Goal: Task Accomplishment & Management: Use online tool/utility

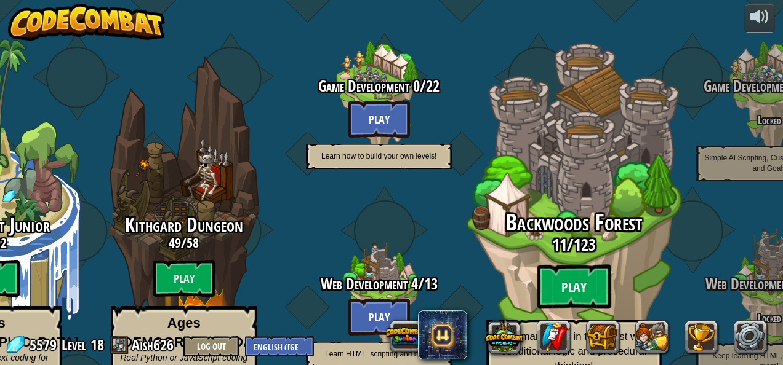
click at [601, 265] on btn "Play" at bounding box center [574, 287] width 74 height 44
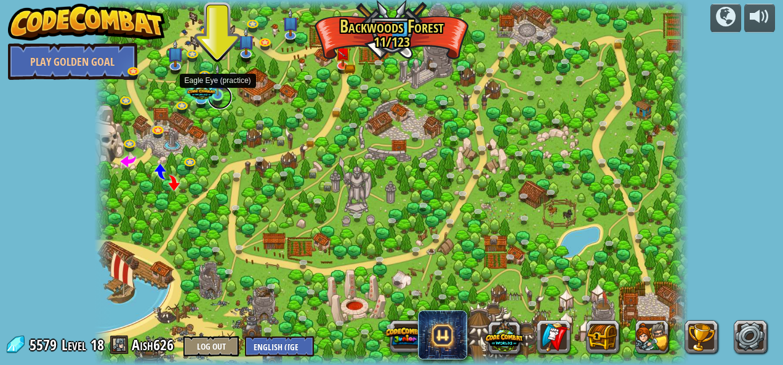
click at [225, 98] on link at bounding box center [219, 97] width 25 height 25
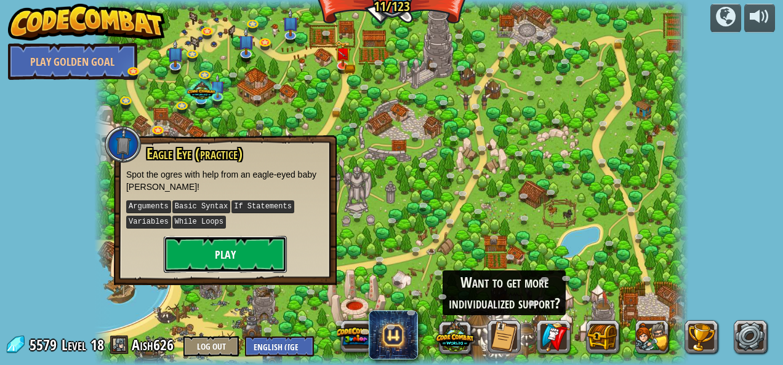
click at [250, 244] on button "Play" at bounding box center [225, 254] width 123 height 37
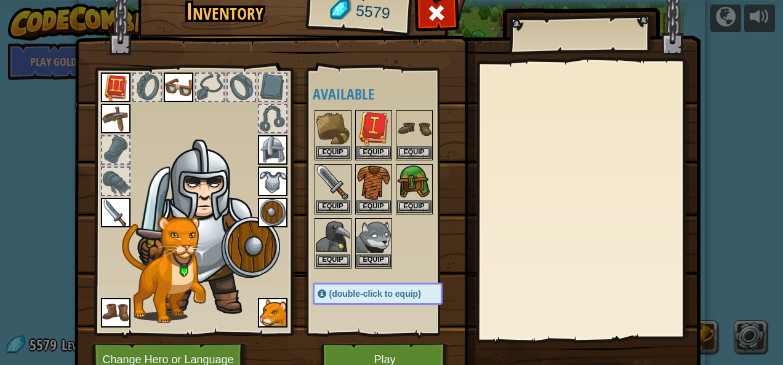
click at [343, 342] on img at bounding box center [387, 166] width 626 height 447
click at [338, 348] on button "Play" at bounding box center [385, 360] width 129 height 34
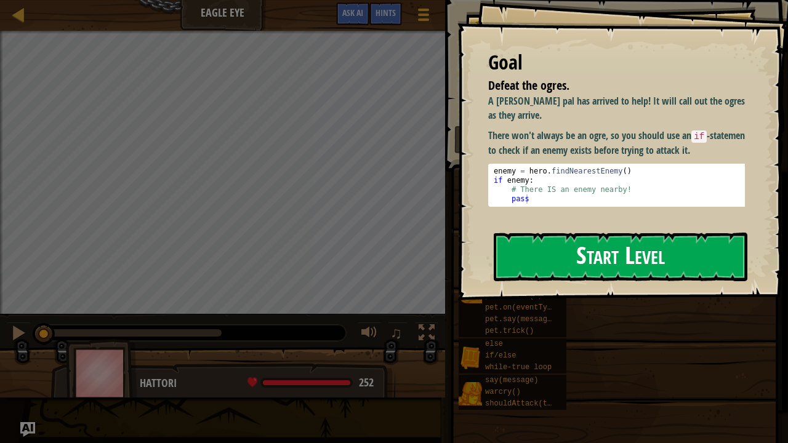
click at [568, 240] on button "Start Level" at bounding box center [619, 257] width 253 height 49
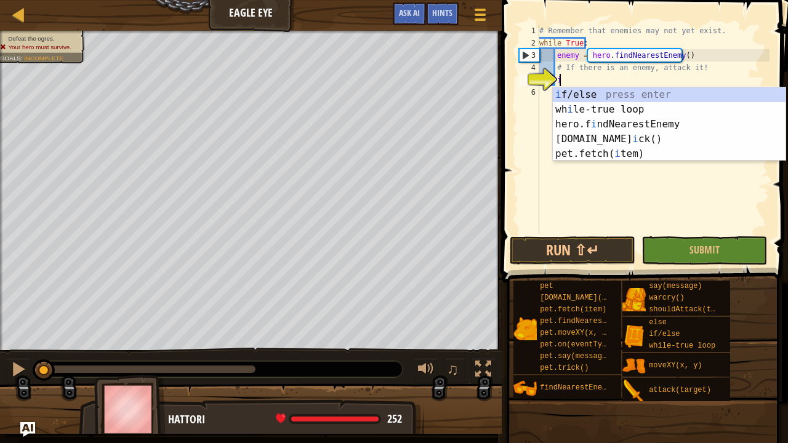
scroll to position [6, 1]
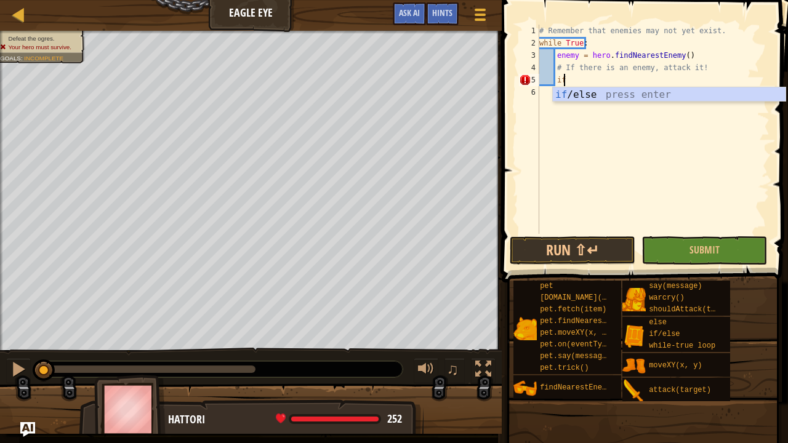
click at [636, 92] on div "if /else press enter" at bounding box center [669, 109] width 233 height 44
type textarea "if enemy:"
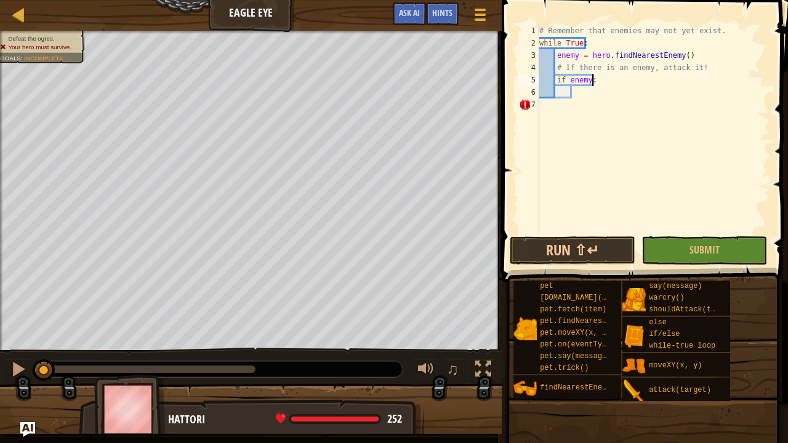
click at [603, 81] on div "# Remember that enemies may not yet exist. while True : enemy = hero . findNear…" at bounding box center [653, 142] width 233 height 234
click at [583, 90] on div "# Remember that enemies may not yet exist. while True : enemy = hero . findNear…" at bounding box center [653, 142] width 233 height 234
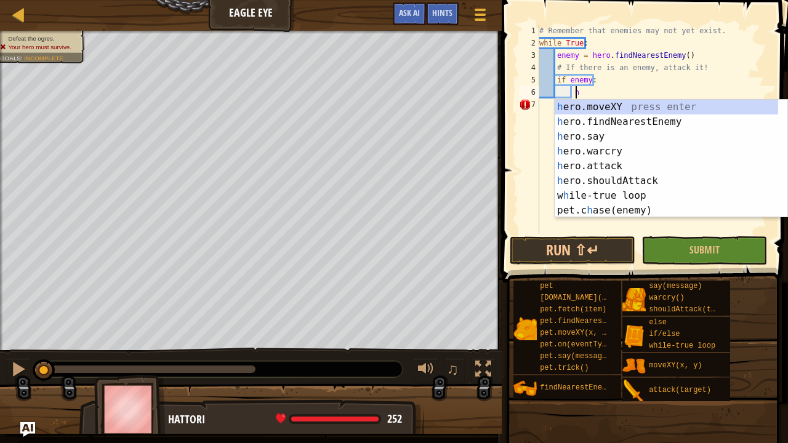
scroll to position [6, 2]
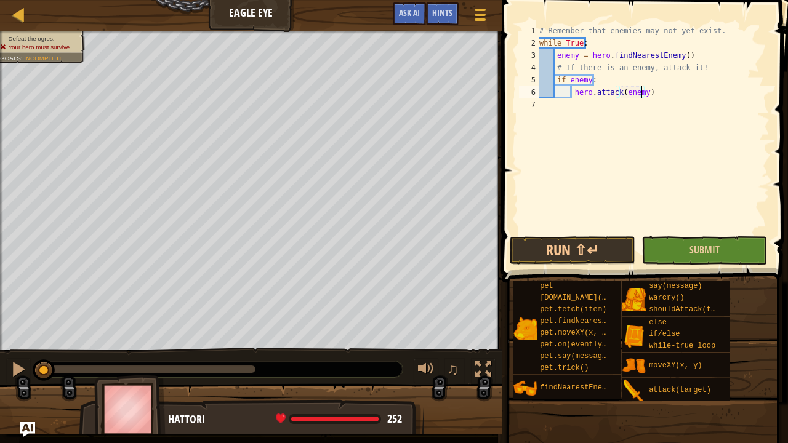
type textarea "hero.attack(enemy)"
click at [741, 255] on button "Submit" at bounding box center [704, 250] width 126 height 28
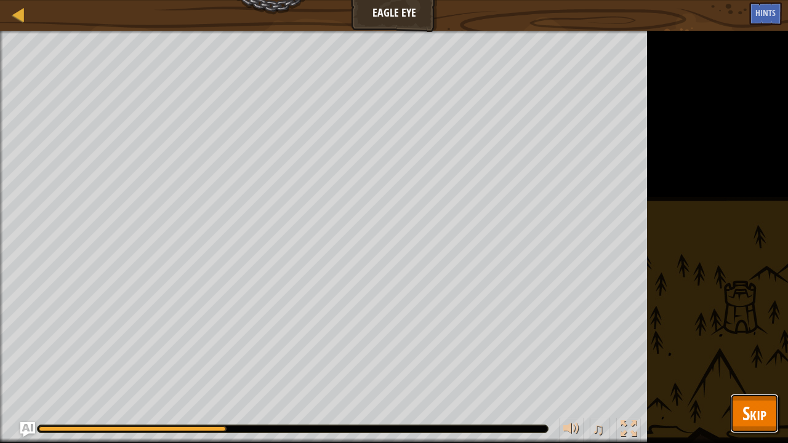
click at [759, 365] on span "Skip" at bounding box center [754, 413] width 24 height 25
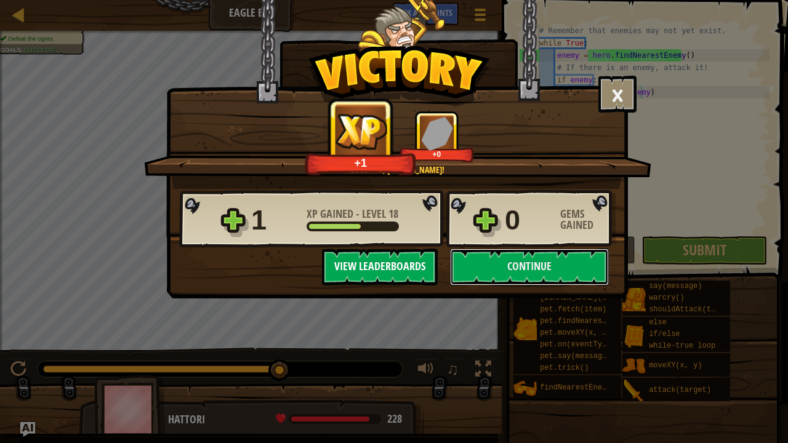
click at [551, 273] on button "Continue" at bounding box center [529, 267] width 159 height 37
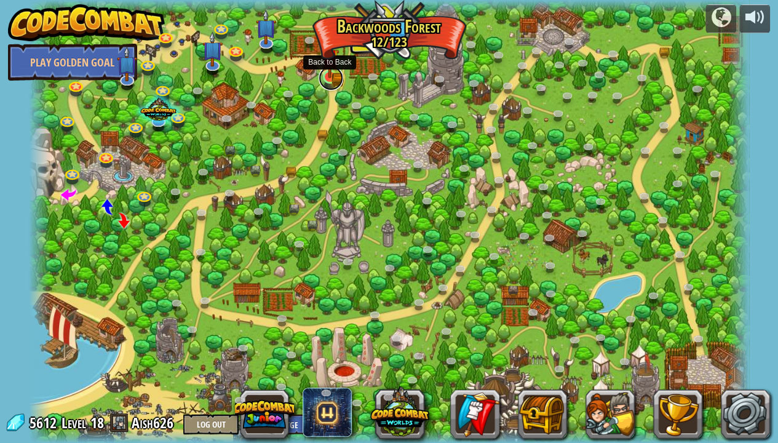
click at [332, 82] on link at bounding box center [331, 78] width 25 height 25
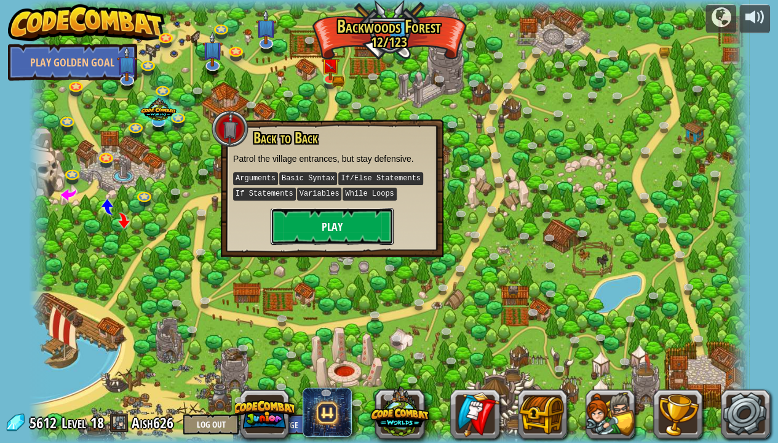
click at [368, 214] on button "Play" at bounding box center [332, 226] width 123 height 37
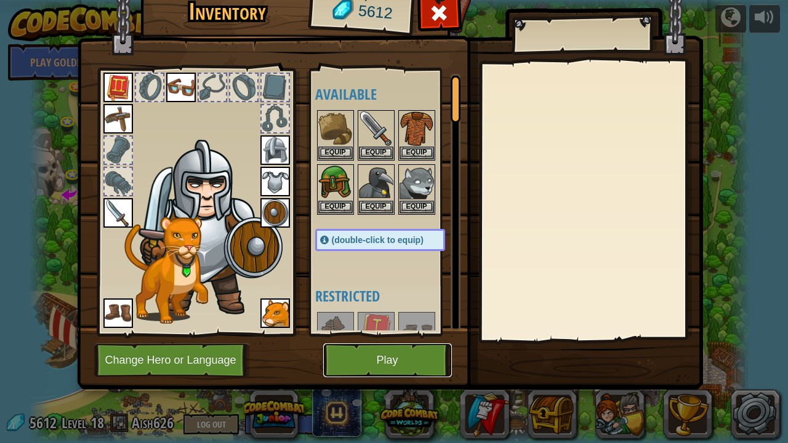
click at [331, 343] on button "Play" at bounding box center [387, 360] width 129 height 34
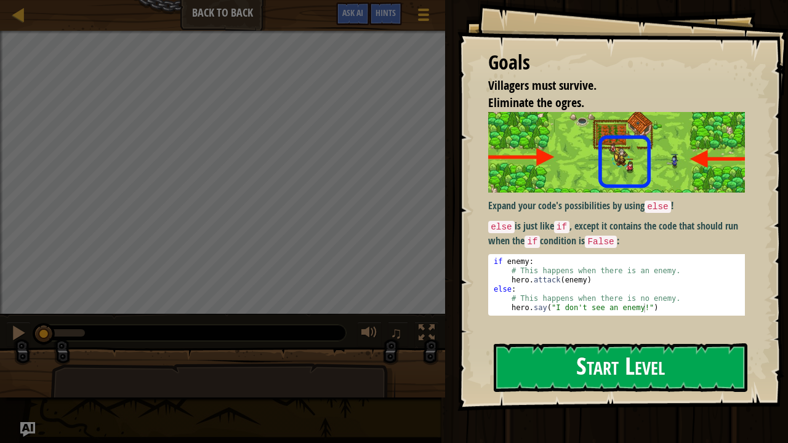
click at [596, 365] on button "Start Level" at bounding box center [619, 367] width 253 height 49
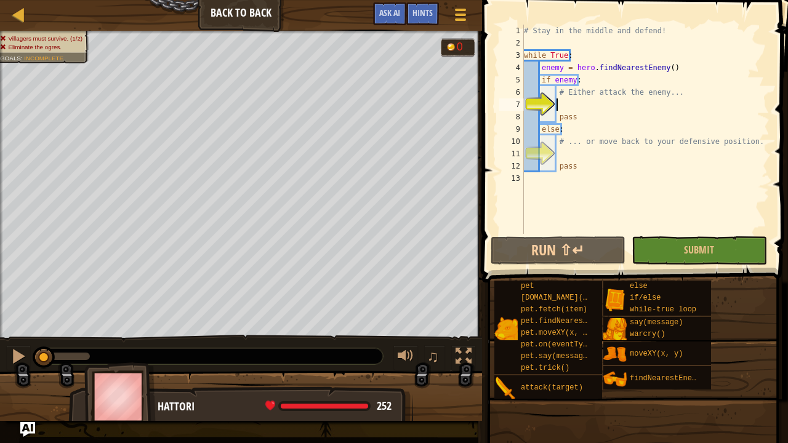
click at [626, 105] on div "# Stay in the middle and defend! while True : enemy = hero . findNearestEnemy (…" at bounding box center [645, 142] width 248 height 234
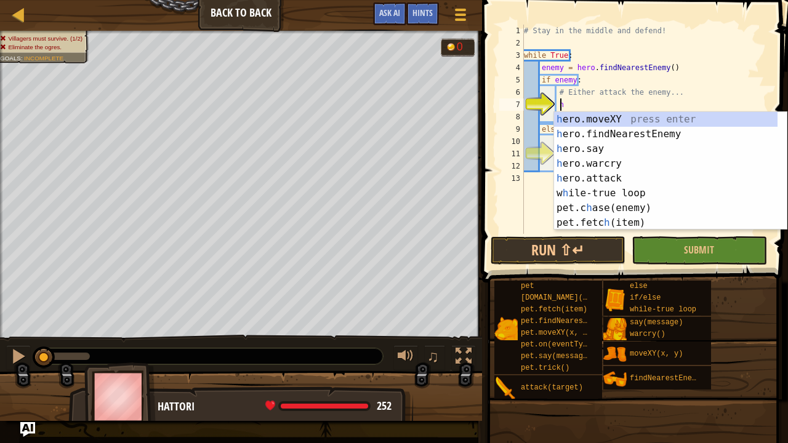
scroll to position [6, 2]
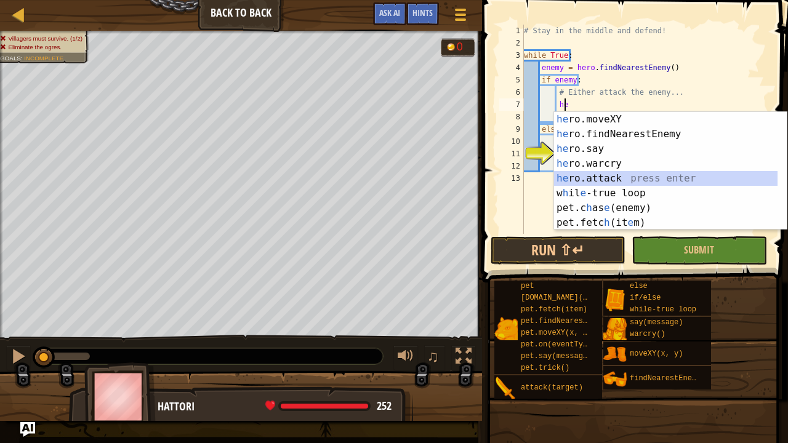
type textarea "hero.attack(enemy)"
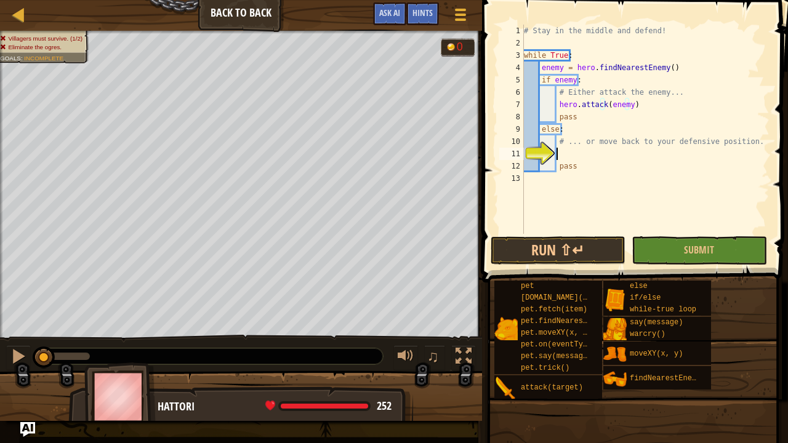
click at [614, 159] on div "# Stay in the middle and defend! while True : enemy = hero . findNearestEnemy (…" at bounding box center [645, 142] width 248 height 234
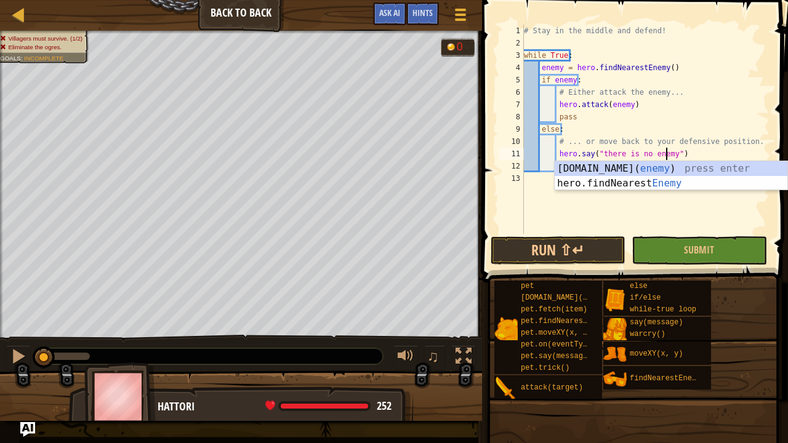
scroll to position [6, 11]
click at [729, 248] on button "Submit" at bounding box center [698, 250] width 135 height 28
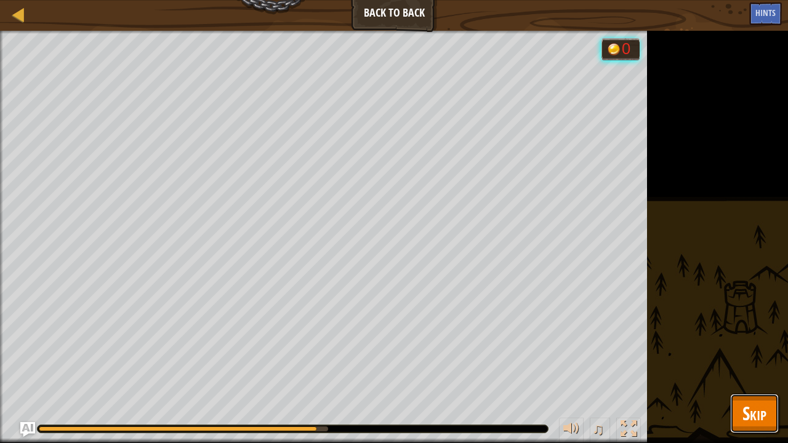
click at [758, 365] on span "Skip" at bounding box center [754, 413] width 24 height 25
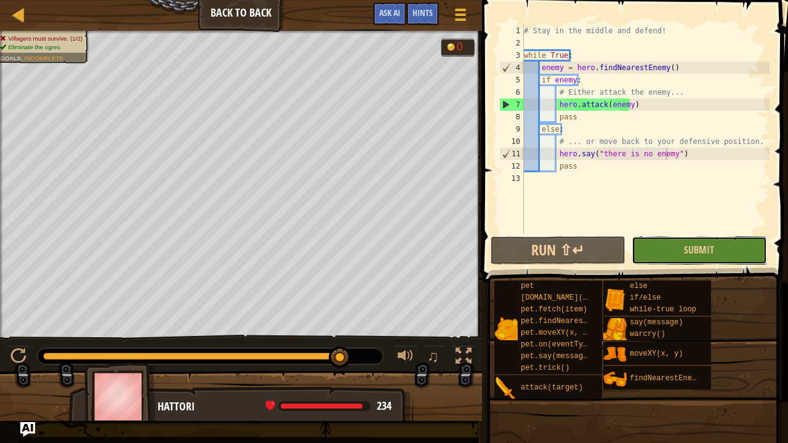
click at [712, 241] on button "Submit" at bounding box center [698, 250] width 135 height 28
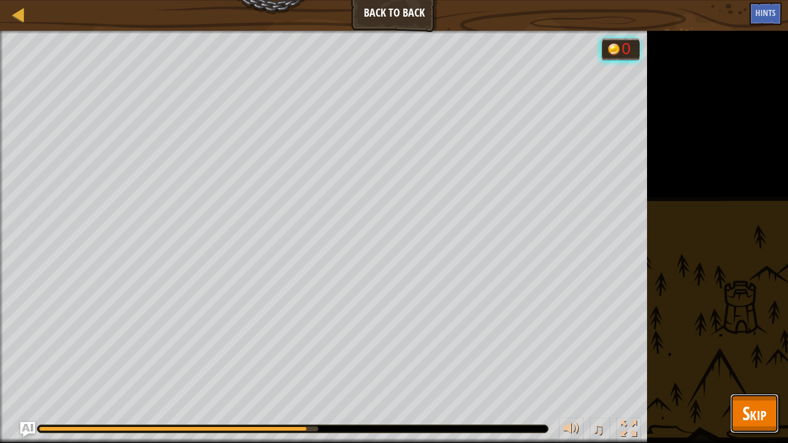
click at [762, 365] on span "Skip" at bounding box center [754, 413] width 24 height 25
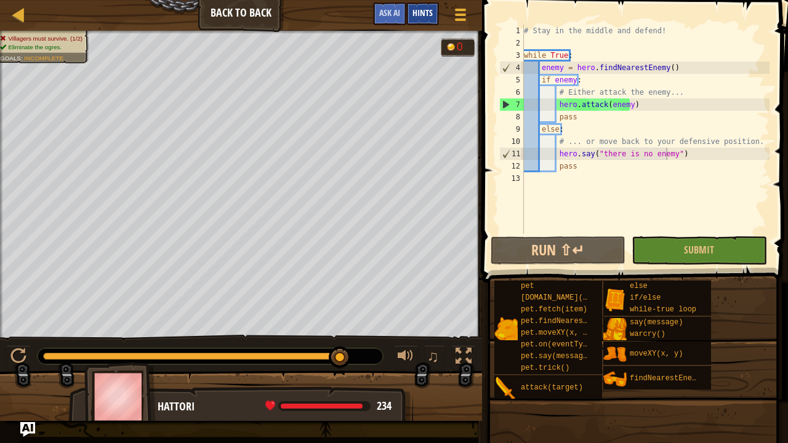
click at [426, 20] on div "Hints" at bounding box center [422, 13] width 33 height 23
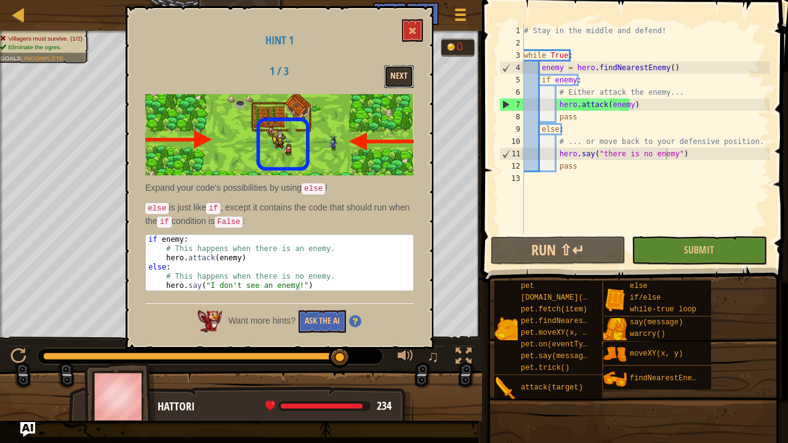
click at [401, 68] on button "Next" at bounding box center [399, 76] width 30 height 23
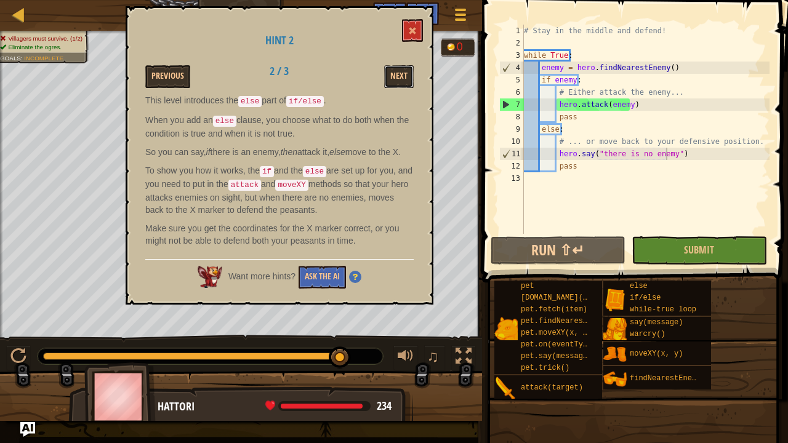
click at [401, 68] on button "Next" at bounding box center [399, 76] width 30 height 23
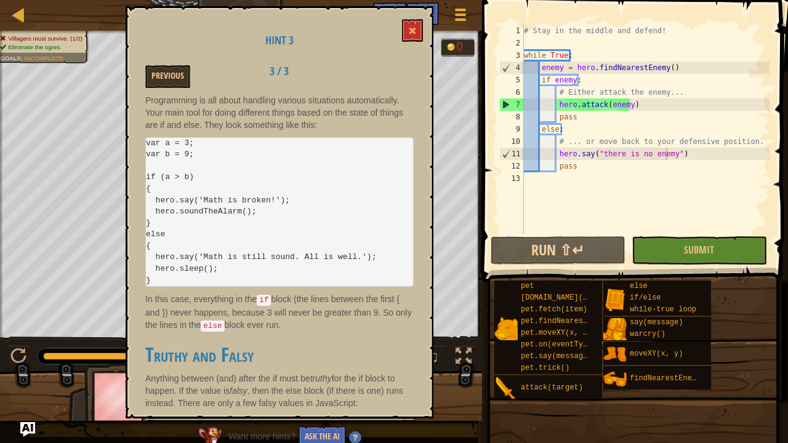
click at [420, 44] on div "Hint 3 Previous 3 / 3 Programming is all about handling various situations auto…" at bounding box center [280, 212] width 308 height 412
click at [421, 33] on button at bounding box center [412, 30] width 21 height 23
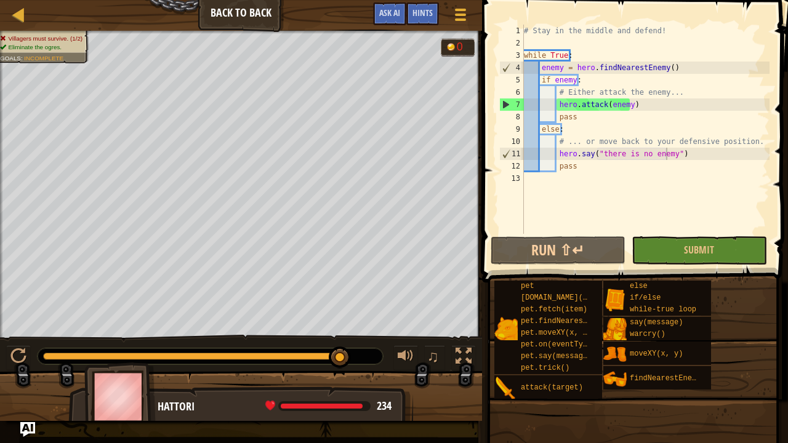
type textarea "pass"
click at [647, 162] on div "# Stay in the middle and defend! while True : enemy = hero . findNearestEnemy (…" at bounding box center [645, 142] width 248 height 234
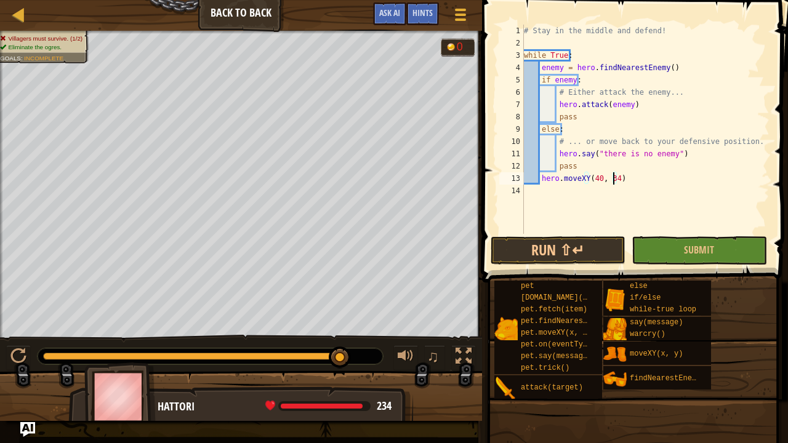
scroll to position [6, 7]
type textarea "hero.moveXY(40, 34)"
click at [721, 240] on button "Submit" at bounding box center [698, 250] width 135 height 28
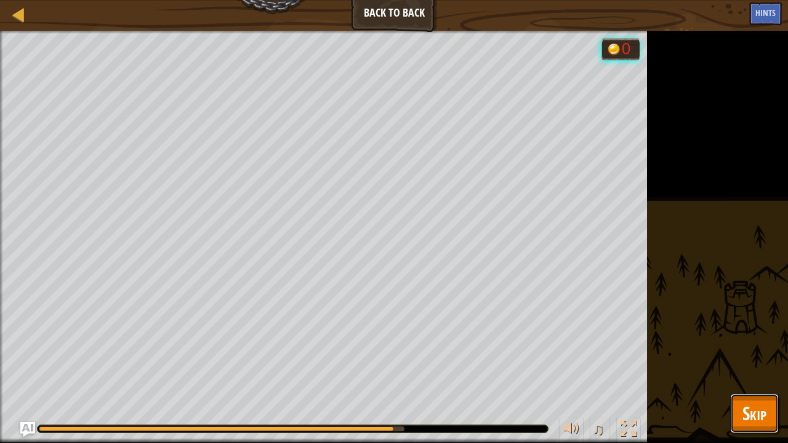
click at [772, 365] on button "Skip" at bounding box center [754, 413] width 49 height 39
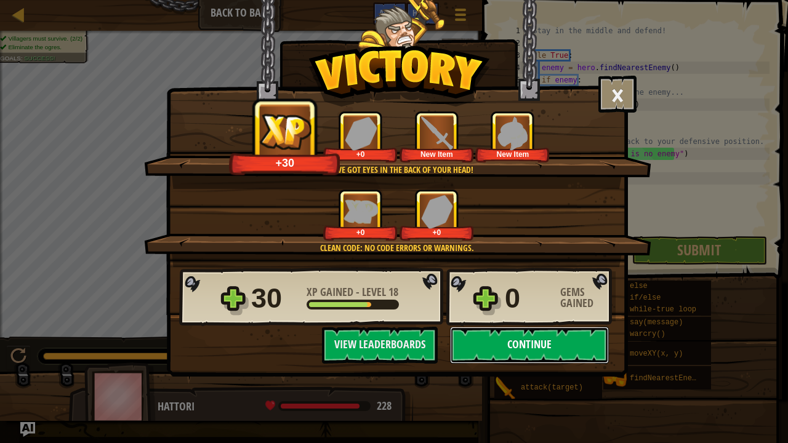
click at [516, 335] on button "Continue" at bounding box center [529, 345] width 159 height 37
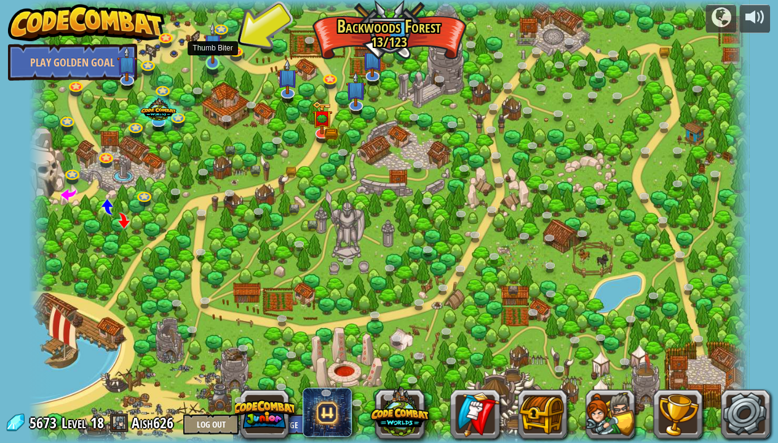
click at [209, 58] on img at bounding box center [213, 43] width 18 height 42
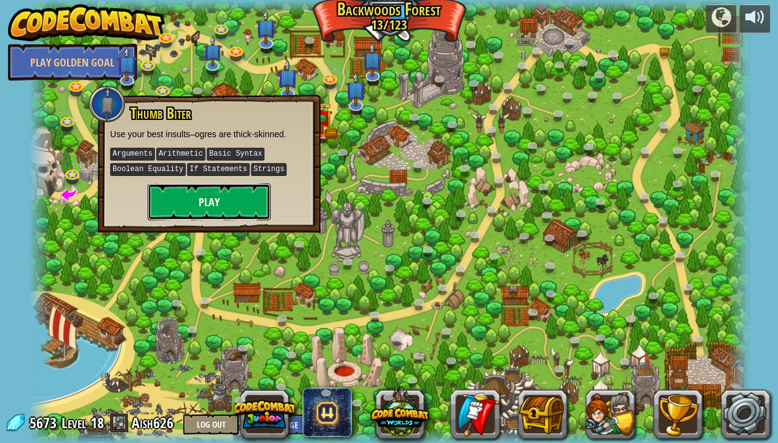
click at [246, 201] on button "Play" at bounding box center [209, 201] width 123 height 37
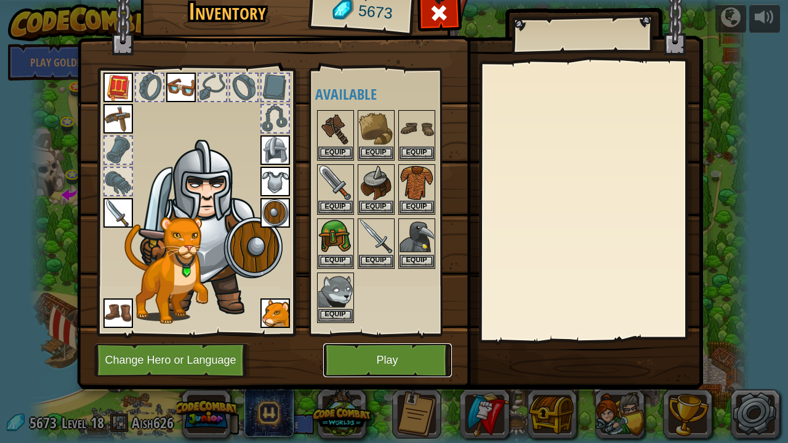
click at [353, 351] on button "Play" at bounding box center [387, 360] width 129 height 34
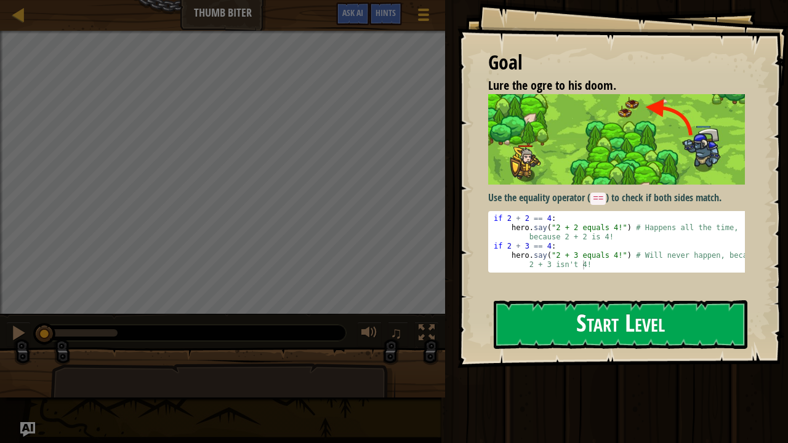
click at [569, 337] on button "Start Level" at bounding box center [619, 324] width 253 height 49
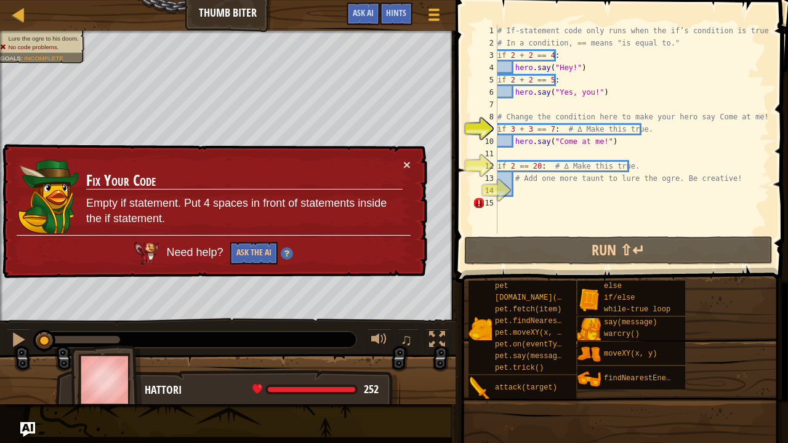
click at [407, 154] on div "× Fix Your Code Empty if statement. Put 4 spaces in front of statements inside …" at bounding box center [213, 211] width 427 height 135
click at [401, 160] on td "Fix Your Code Empty if statement. Put 4 spaces in front of statements inside th…" at bounding box center [244, 196] width 317 height 77
click at [412, 159] on div "× Fix Your Code Empty if statement. Put 4 spaces in front of statements inside …" at bounding box center [213, 211] width 427 height 135
click at [405, 160] on button "×" at bounding box center [406, 164] width 7 height 13
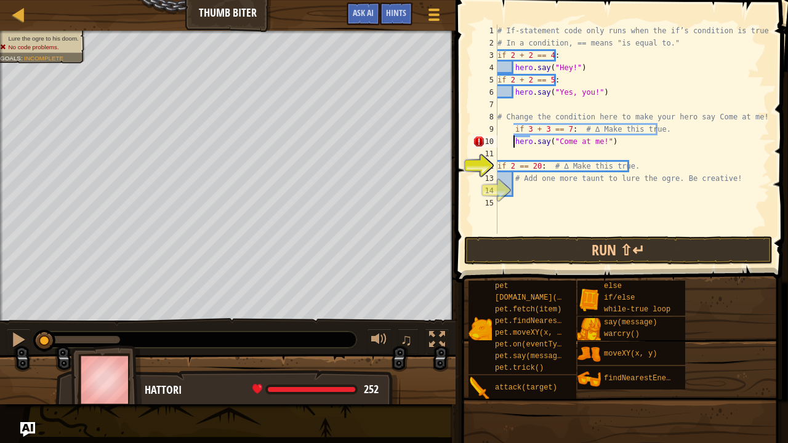
click at [512, 140] on div "# If-statement code only runs when the if’s condition is true. # In a condition…" at bounding box center [632, 142] width 274 height 234
click at [589, 255] on button "Run ⇧↵" at bounding box center [618, 250] width 308 height 28
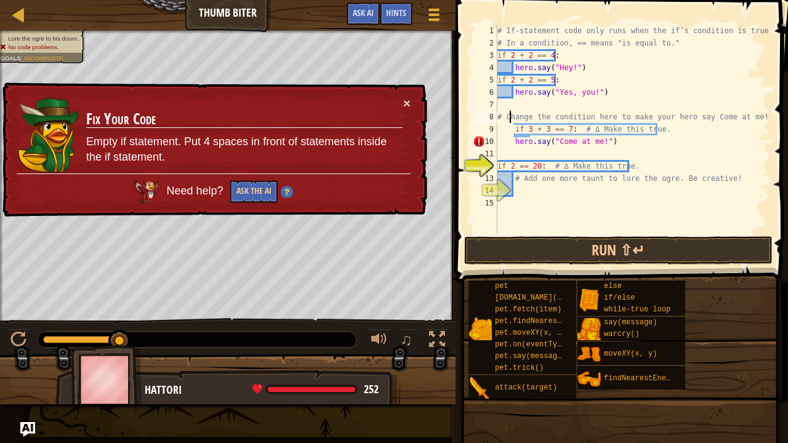
click at [509, 122] on div "# If-statement code only runs when the if’s condition is true. # In a condition…" at bounding box center [632, 142] width 274 height 234
click at [511, 133] on div "# If-statement code only runs when the if’s condition is true. # In a condition…" at bounding box center [632, 142] width 274 height 234
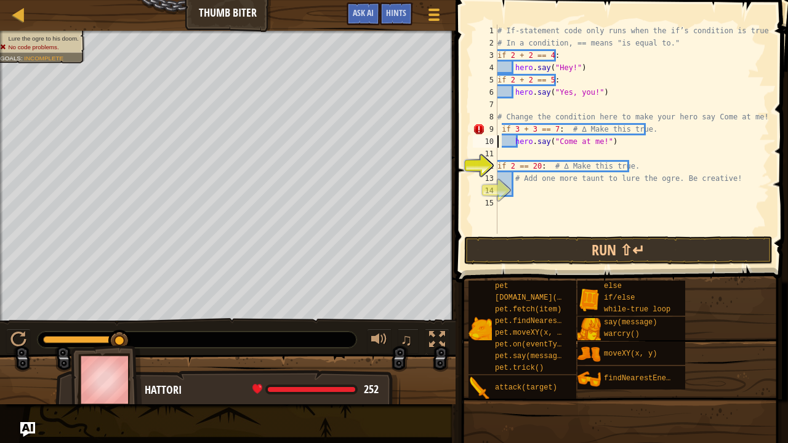
click at [499, 143] on div "# If-statement code only runs when the if’s condition is true. # In a condition…" at bounding box center [632, 142] width 274 height 234
click at [508, 140] on div "# If-statement code only runs when the if’s condition is true. # In a condition…" at bounding box center [632, 142] width 274 height 234
click at [511, 143] on div "# If-statement code only runs when the if’s condition is true. # In a condition…" at bounding box center [632, 142] width 274 height 234
type textarea "hero.say("Come at me!")"
click at [548, 255] on button "Run ⇧↵" at bounding box center [618, 250] width 308 height 28
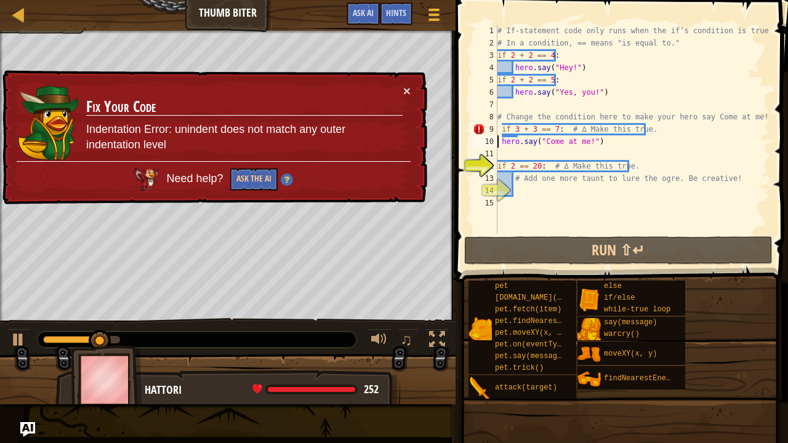
click at [408, 81] on div "× Fix Your Code Indentation Error: unindent does not match any outer indentatio…" at bounding box center [213, 137] width 427 height 135
click at [405, 91] on button "×" at bounding box center [406, 90] width 7 height 13
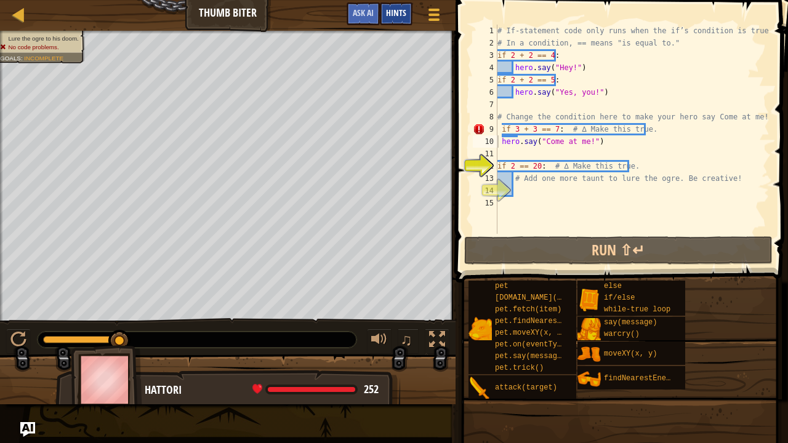
click at [405, 20] on div "Hints" at bounding box center [396, 13] width 33 height 23
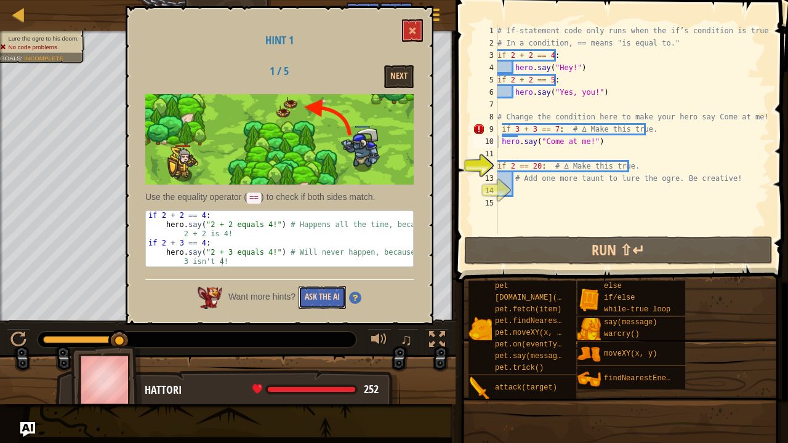
click at [308, 288] on button "Ask the AI" at bounding box center [321, 297] width 47 height 23
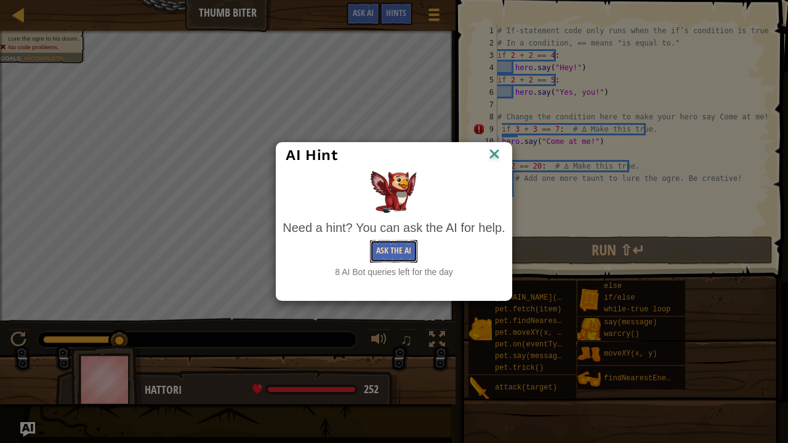
click at [408, 255] on button "Ask the AI" at bounding box center [393, 251] width 47 height 23
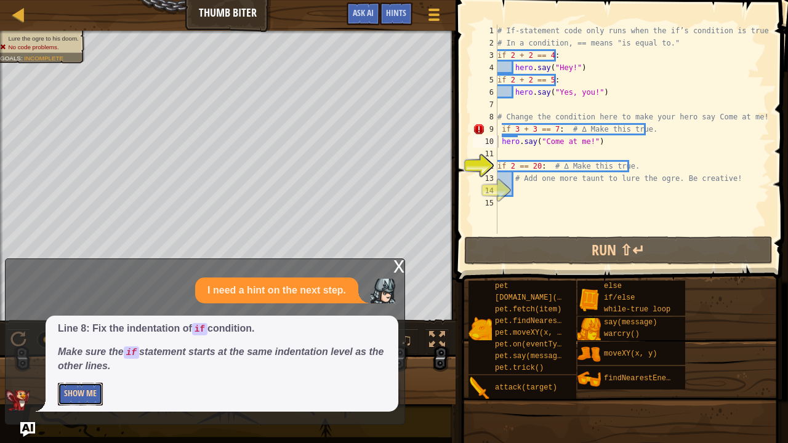
click at [92, 365] on button "Show Me" at bounding box center [80, 394] width 45 height 23
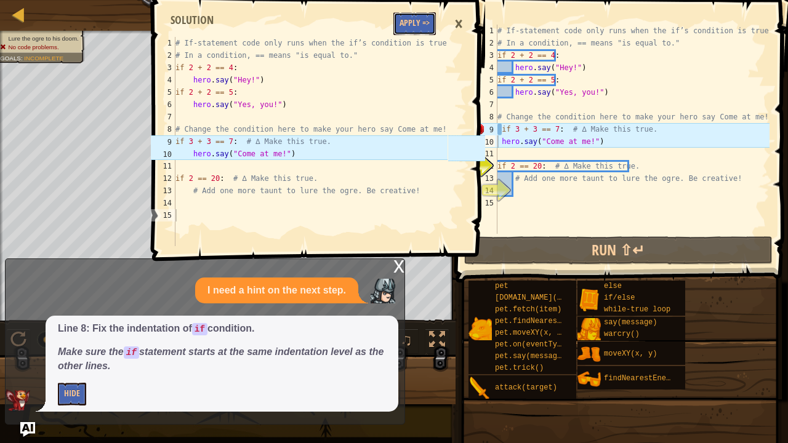
click at [423, 22] on button "Apply =>" at bounding box center [414, 23] width 42 height 23
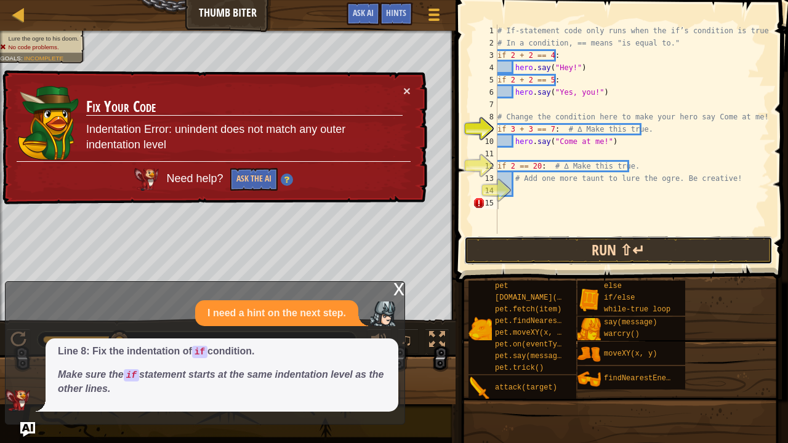
click at [525, 252] on button "Run ⇧↵" at bounding box center [618, 250] width 308 height 28
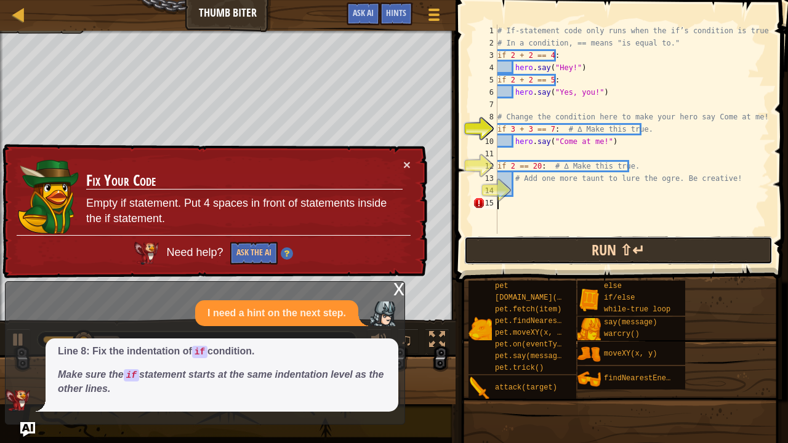
click at [493, 249] on button "Run ⇧↵" at bounding box center [618, 250] width 308 height 28
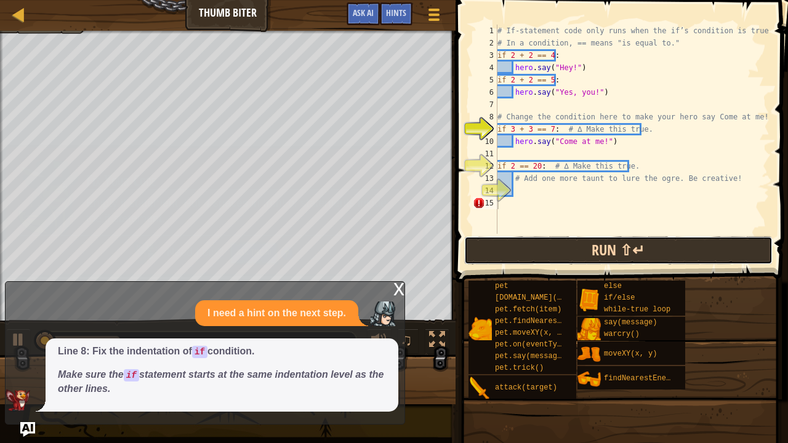
click at [493, 249] on button "Run ⇧↵" at bounding box center [618, 250] width 308 height 28
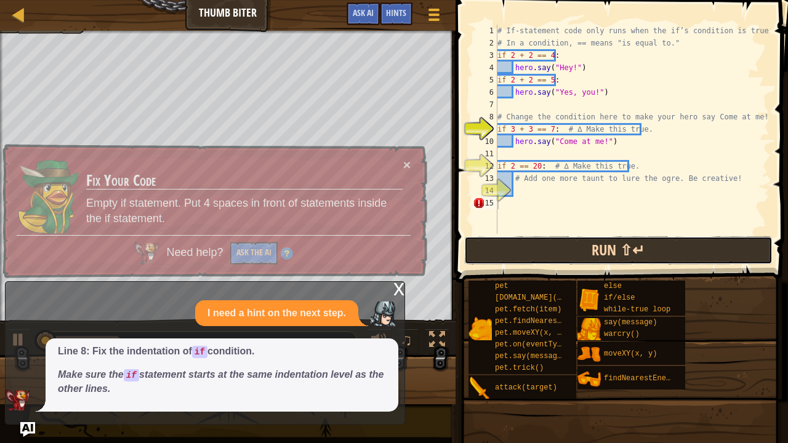
click at [493, 249] on button "Run ⇧↵" at bounding box center [618, 250] width 308 height 28
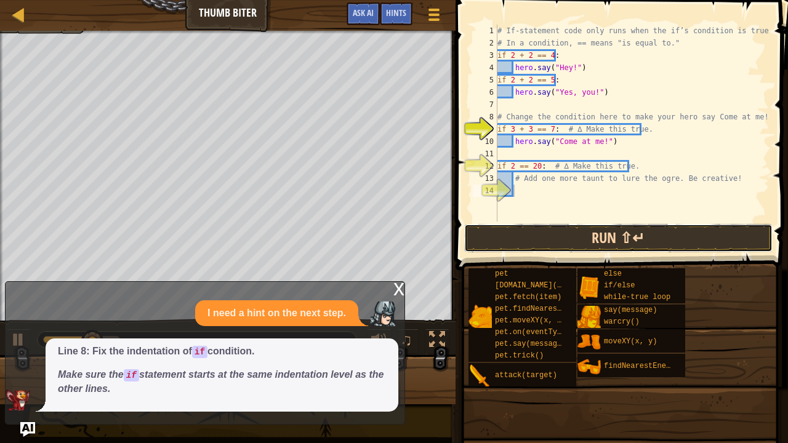
click at [537, 240] on button "Run ⇧↵" at bounding box center [618, 238] width 308 height 28
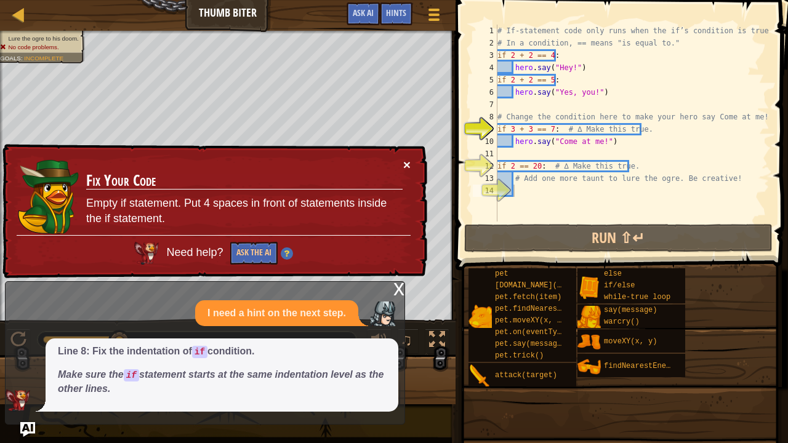
click at [406, 164] on button "×" at bounding box center [406, 164] width 7 height 13
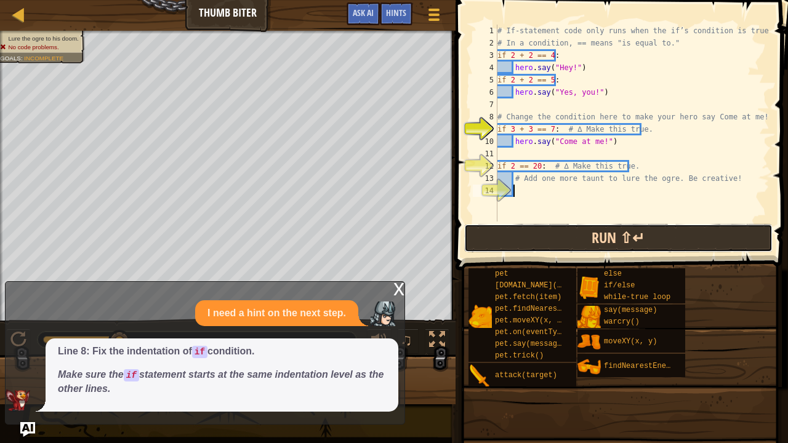
click at [511, 229] on button "Run ⇧↵" at bounding box center [618, 238] width 308 height 28
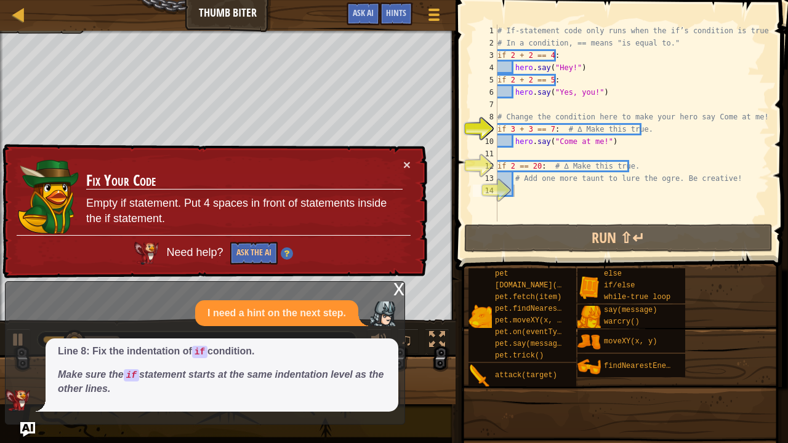
click at [394, 284] on div "x" at bounding box center [398, 288] width 11 height 12
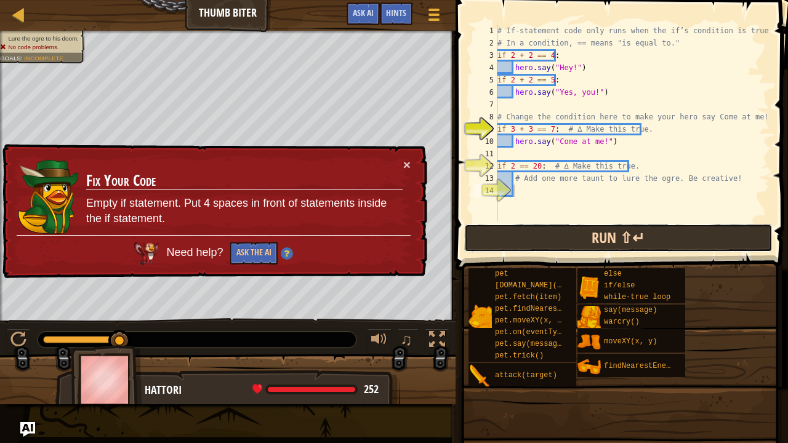
click at [518, 240] on button "Run ⇧↵" at bounding box center [618, 238] width 308 height 28
click at [518, 239] on button "Run ⇧↵" at bounding box center [618, 238] width 308 height 28
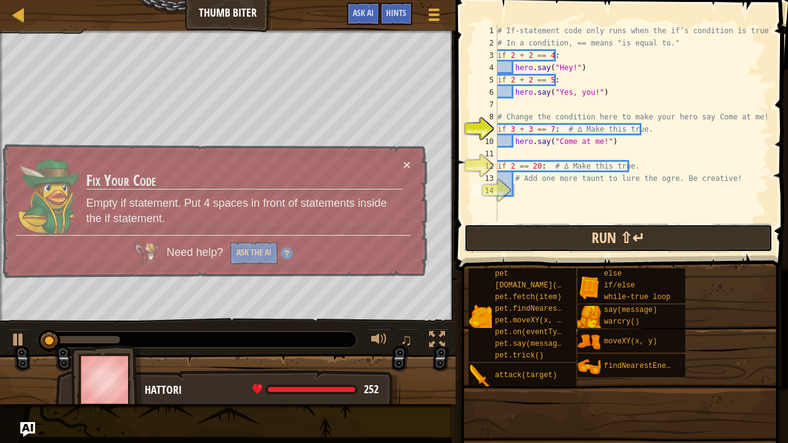
click at [518, 240] on button "Run ⇧↵" at bounding box center [618, 238] width 308 height 28
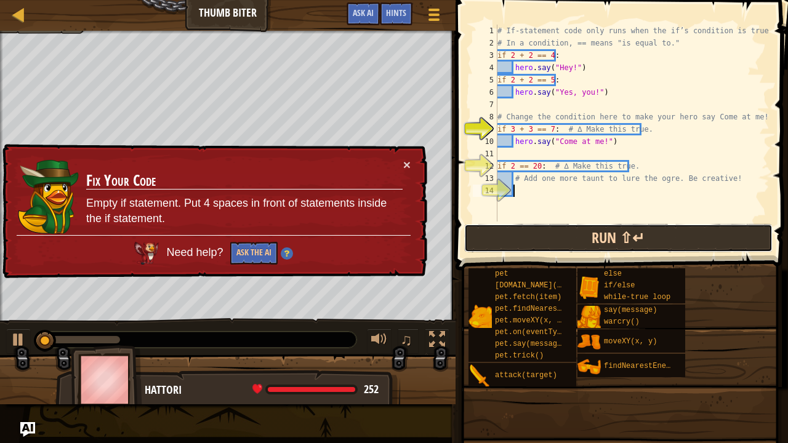
click at [518, 240] on button "Run ⇧↵" at bounding box center [618, 238] width 308 height 28
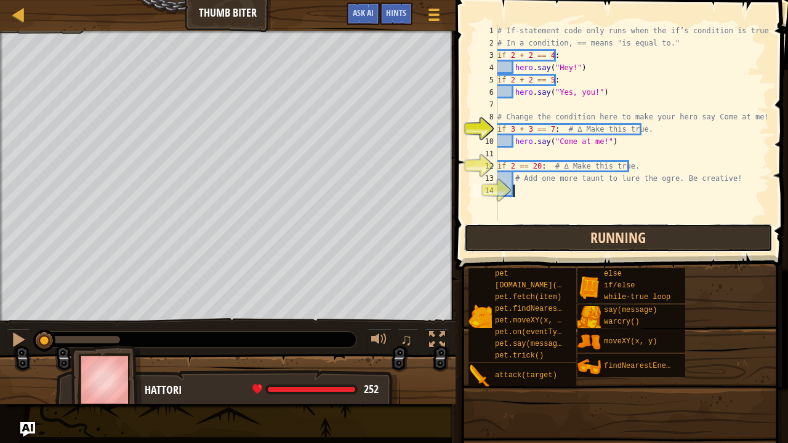
click at [518, 240] on button "Running" at bounding box center [618, 238] width 308 height 28
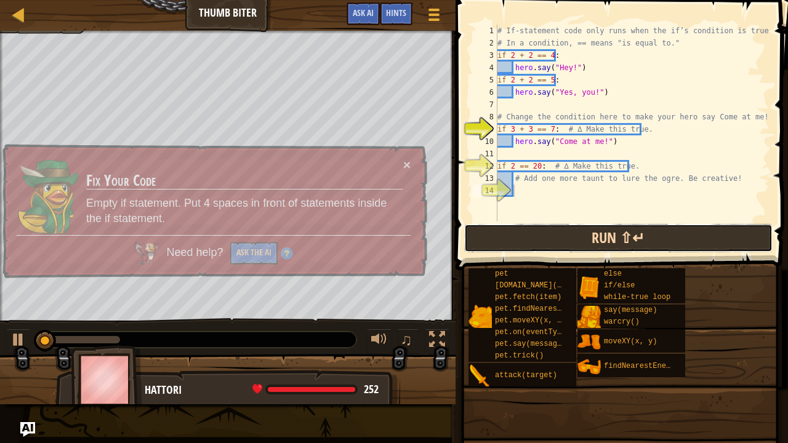
click at [518, 240] on button "Run ⇧↵" at bounding box center [618, 238] width 308 height 28
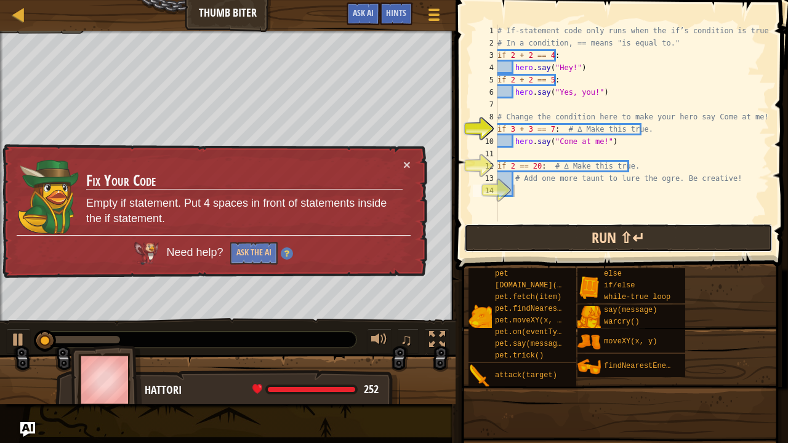
click at [518, 240] on button "Run ⇧↵" at bounding box center [618, 238] width 308 height 28
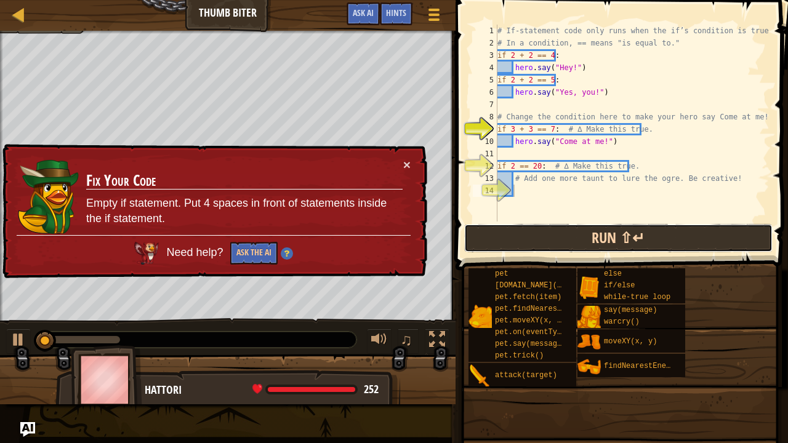
click at [518, 239] on button "Run ⇧↵" at bounding box center [618, 238] width 308 height 28
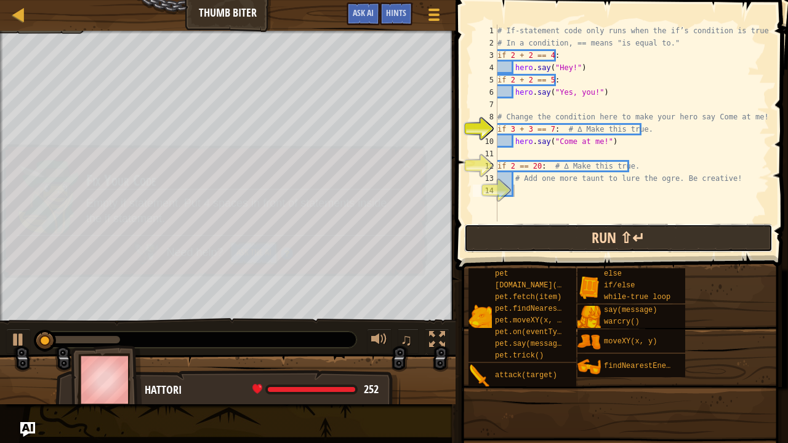
click at [518, 239] on button "Run ⇧↵" at bounding box center [618, 238] width 308 height 28
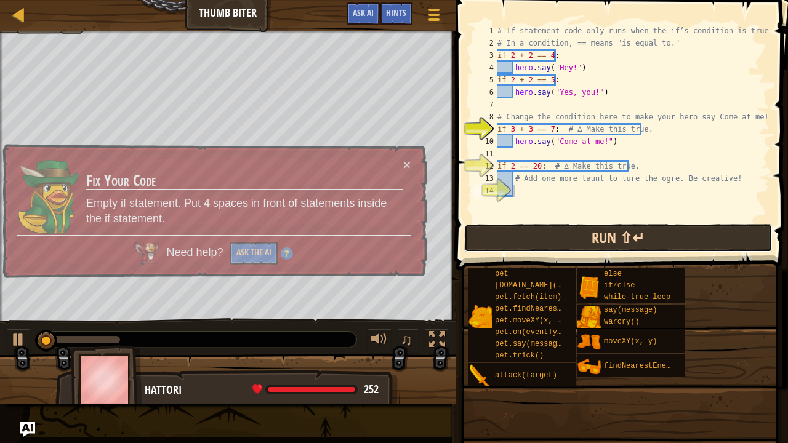
click at [518, 239] on button "Run ⇧↵" at bounding box center [618, 238] width 308 height 28
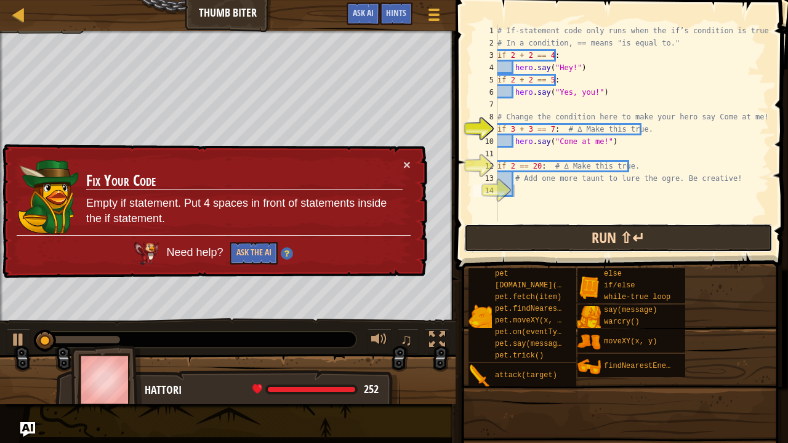
click at [518, 239] on button "Run ⇧↵" at bounding box center [618, 238] width 308 height 28
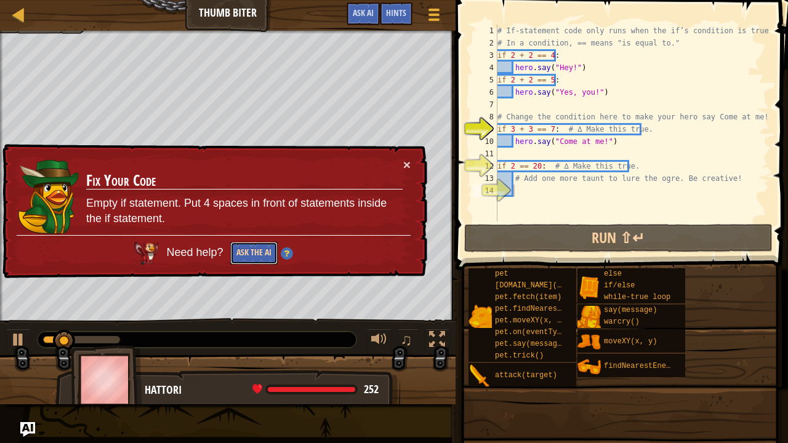
click at [235, 258] on button "Ask the AI" at bounding box center [252, 253] width 47 height 23
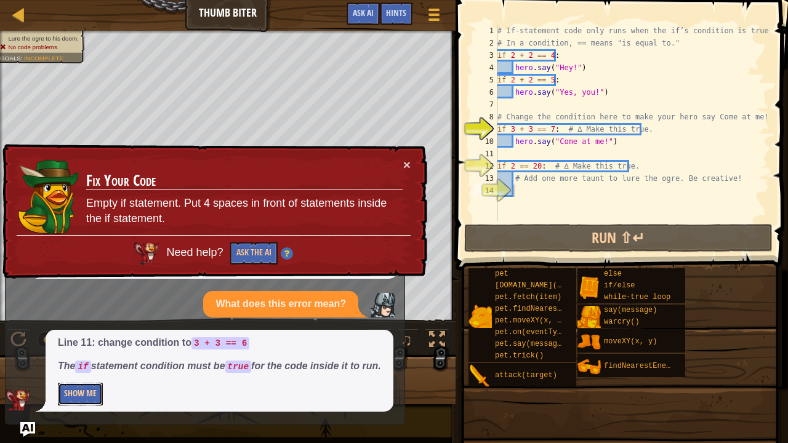
click at [69, 365] on button "Show Me" at bounding box center [80, 394] width 45 height 23
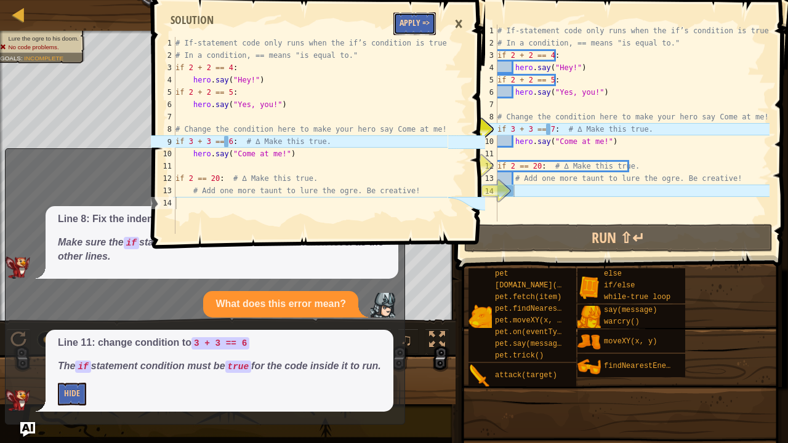
click at [420, 29] on button "Apply =>" at bounding box center [414, 23] width 42 height 23
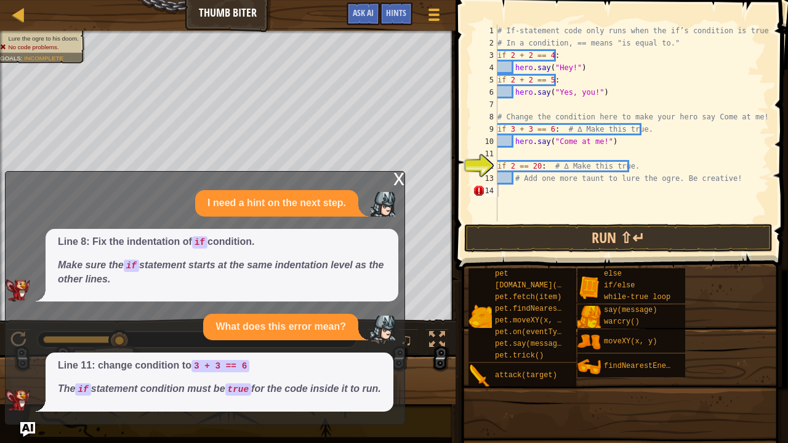
click at [390, 171] on div "x I need a hint on the next step. Line 8: Fix the indentation of if condition. …" at bounding box center [205, 297] width 400 height 253
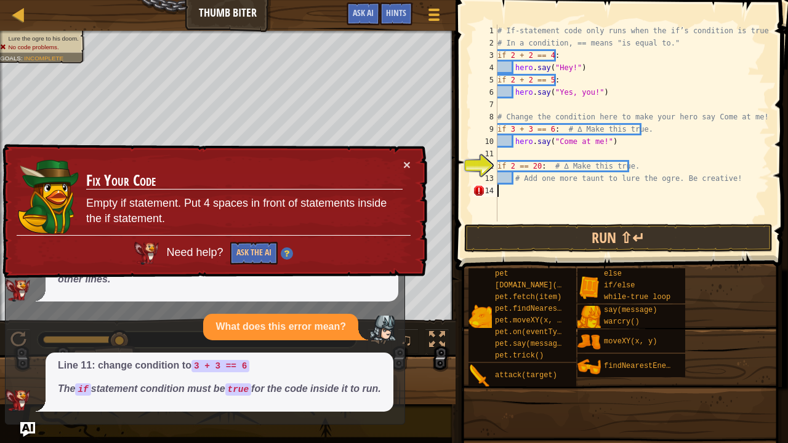
click at [530, 195] on div "# If-statement code only runs when the if’s condition is true. # In a condition…" at bounding box center [632, 136] width 274 height 222
type textarea "# Add one more taunt to lure the ogre. Be creative!"
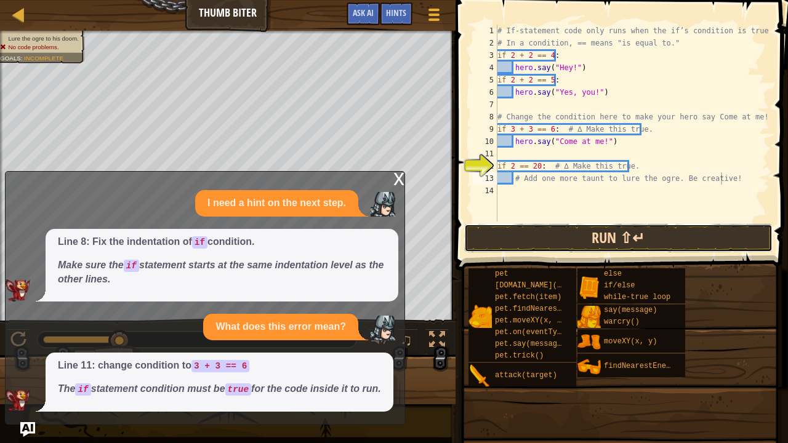
click at [504, 238] on button "Run ⇧↵" at bounding box center [618, 238] width 308 height 28
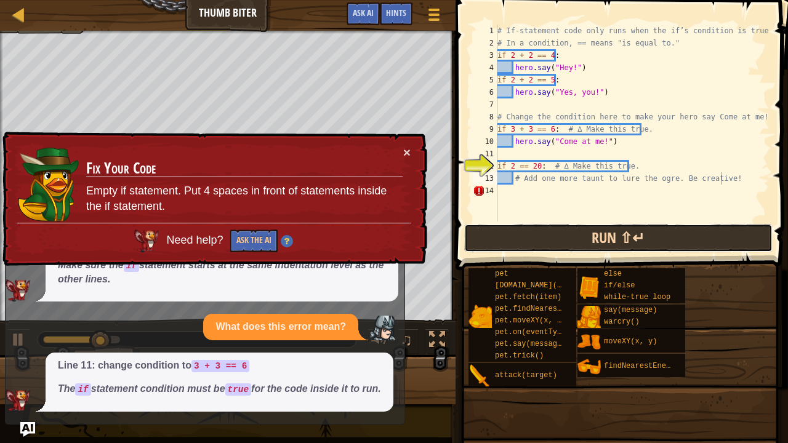
click at [504, 237] on button "Run ⇧↵" at bounding box center [618, 238] width 308 height 28
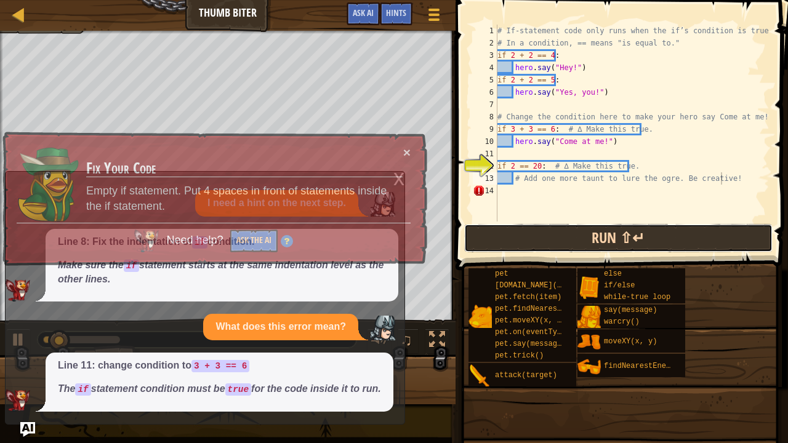
click at [504, 236] on button "Run ⇧↵" at bounding box center [618, 238] width 308 height 28
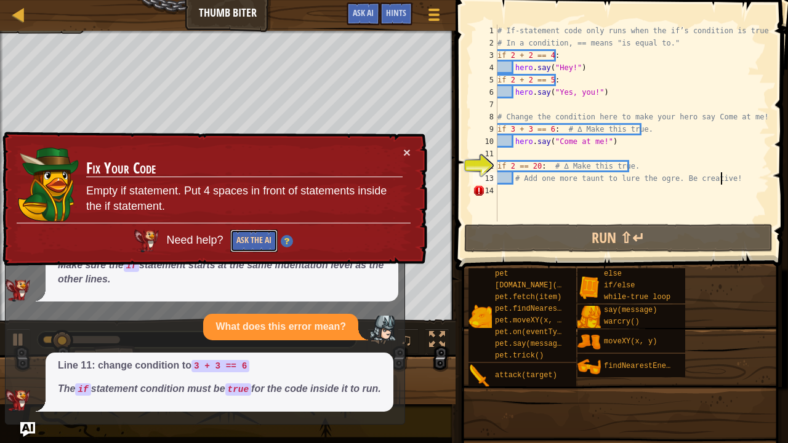
click at [265, 239] on button "Ask the AI" at bounding box center [252, 240] width 47 height 23
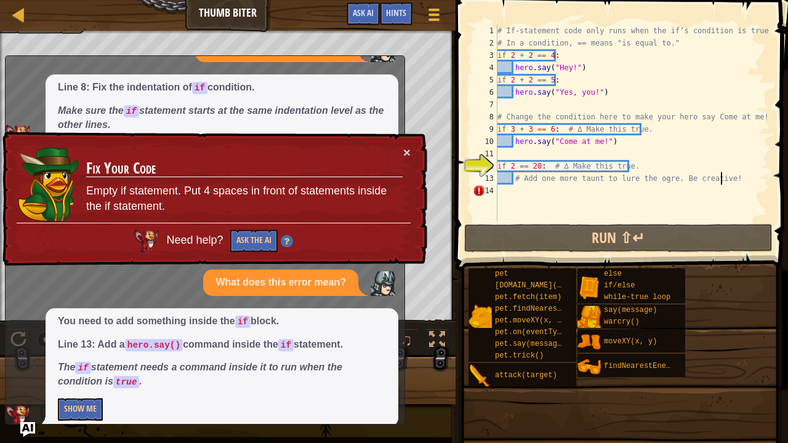
scroll to position [68, 0]
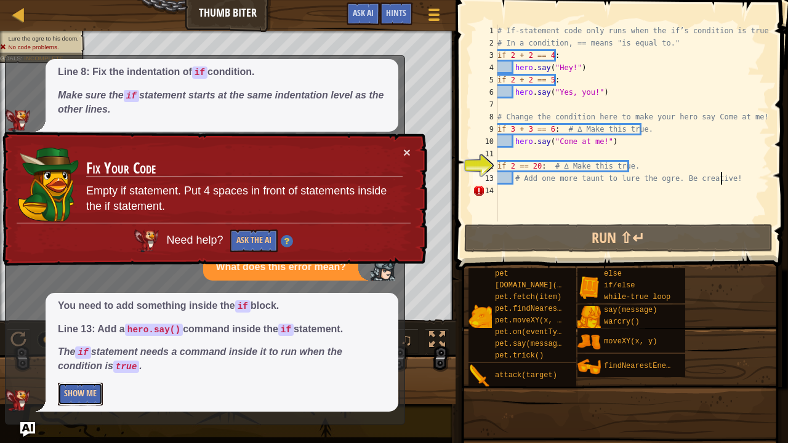
click at [84, 365] on button "Show Me" at bounding box center [80, 394] width 45 height 23
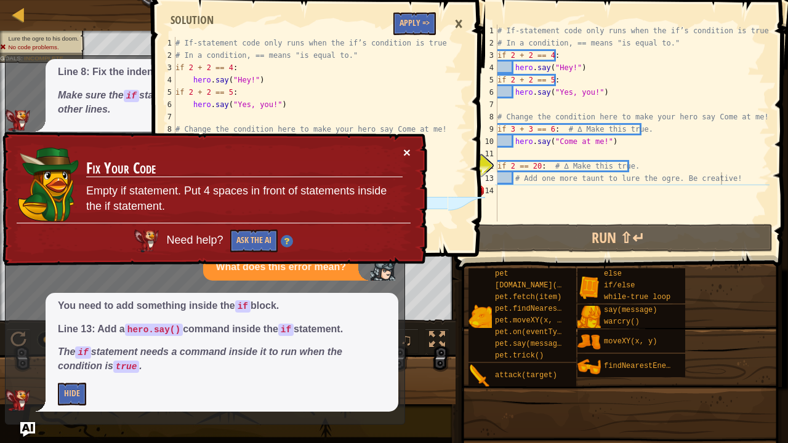
click at [407, 154] on button "×" at bounding box center [406, 152] width 7 height 13
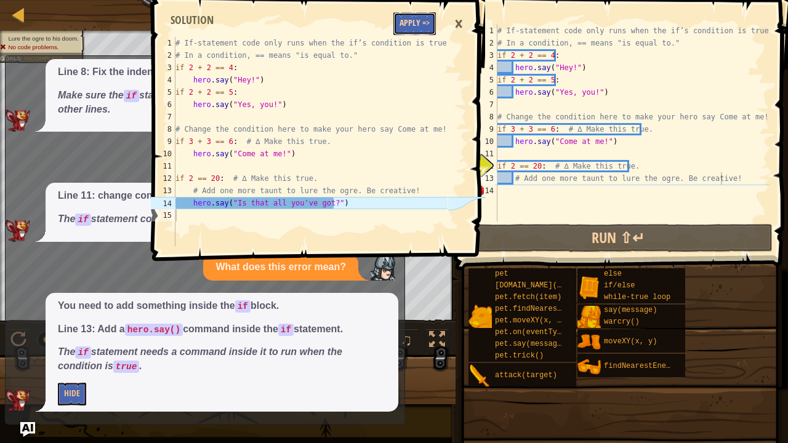
click at [412, 23] on button "Apply =>" at bounding box center [414, 23] width 42 height 23
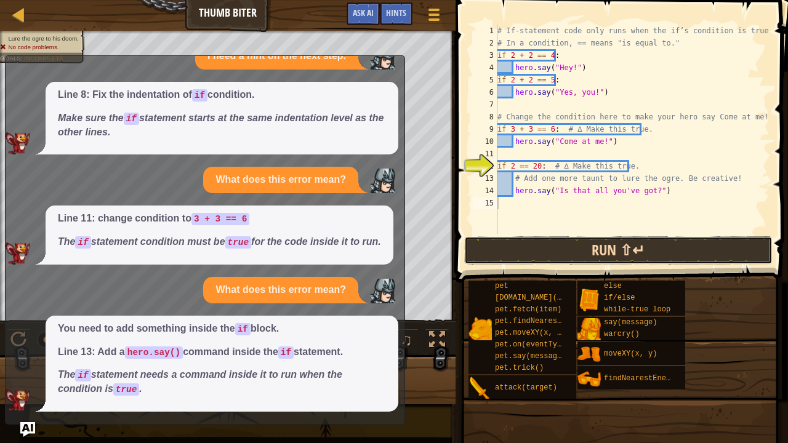
click at [492, 242] on button "Run ⇧↵" at bounding box center [618, 250] width 308 height 28
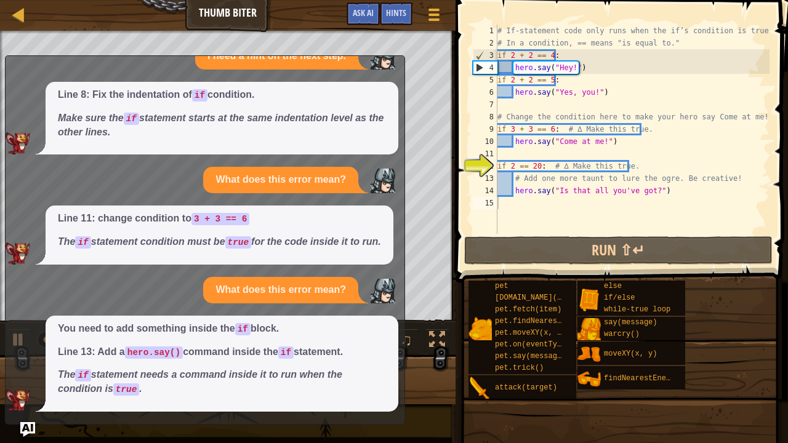
click at [390, 58] on div "I need a hint on the next step. Line 8: Fix the indentation of if condition. Ma…" at bounding box center [202, 227] width 393 height 369
click at [405, 10] on span "Hints" at bounding box center [396, 13] width 20 height 12
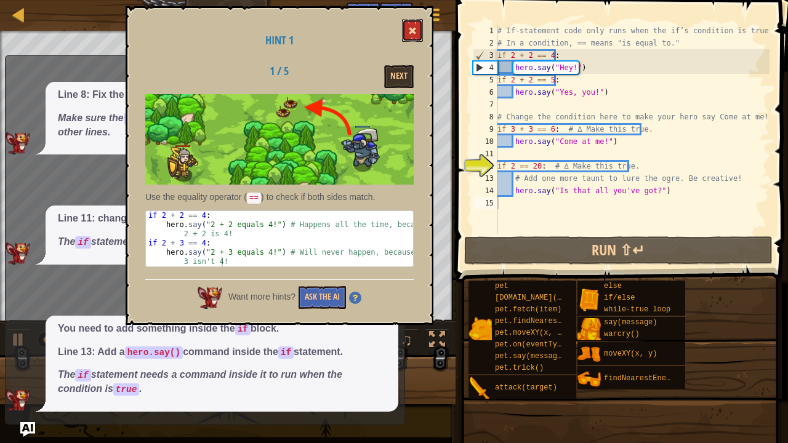
click at [419, 31] on button at bounding box center [412, 30] width 21 height 23
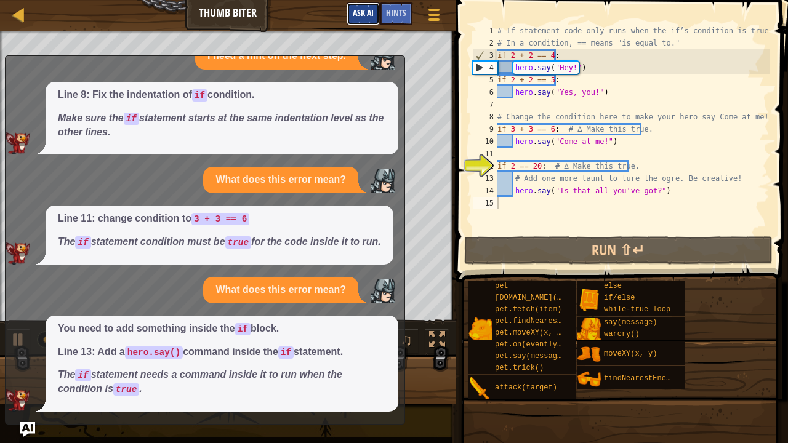
click at [371, 9] on span "Ask AI" at bounding box center [363, 13] width 21 height 12
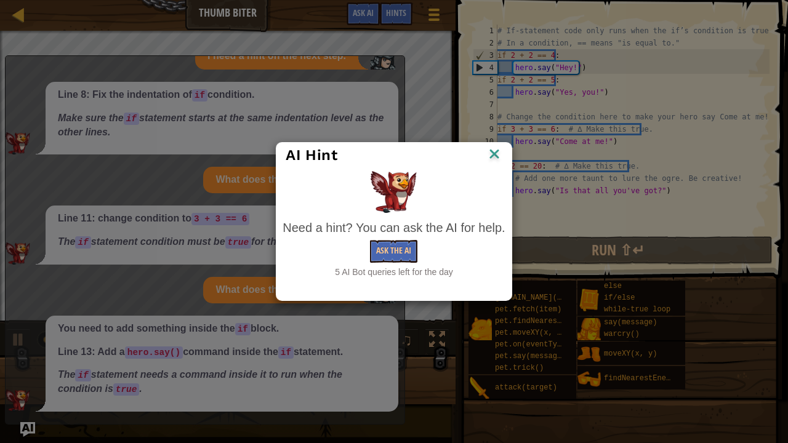
click at [492, 153] on img at bounding box center [494, 155] width 16 height 18
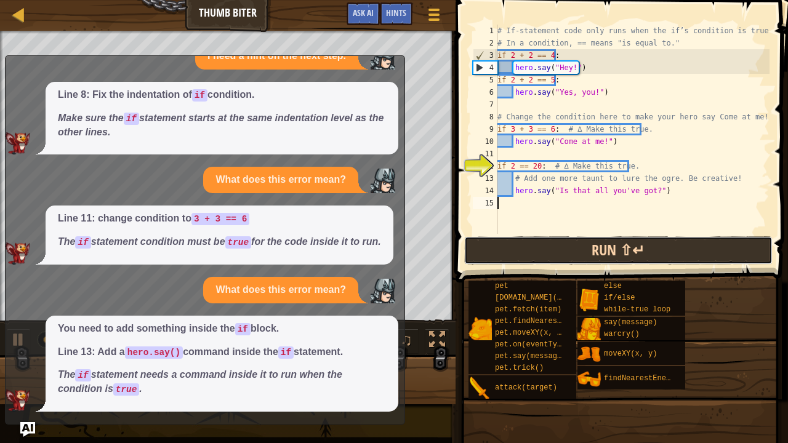
click at [525, 245] on button "Run ⇧↵" at bounding box center [618, 250] width 308 height 28
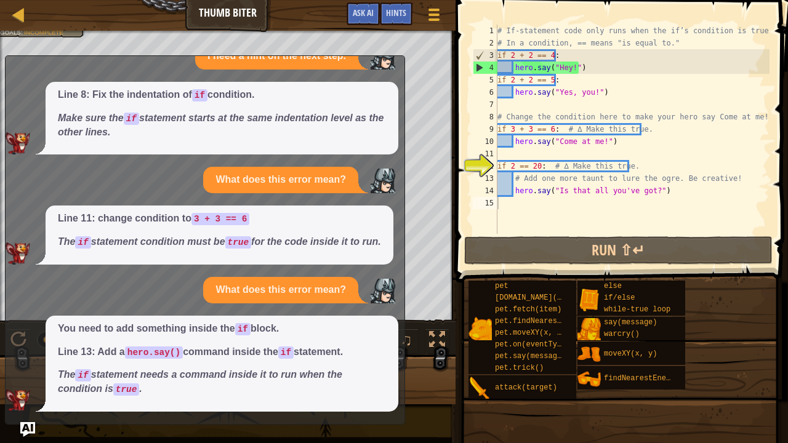
drag, startPoint x: 312, startPoint y: 187, endPoint x: 314, endPoint y: 175, distance: 12.4
click at [300, 187] on div "I need a hint on the next step. Line 8: Fix the indentation of if condition. Ma…" at bounding box center [202, 227] width 393 height 369
drag, startPoint x: 329, startPoint y: 162, endPoint x: 337, endPoint y: 162, distance: 8.0
click at [337, 173] on p "What does this error mean?" at bounding box center [280, 180] width 130 height 14
click at [362, 135] on div "Line 8: Fix the indentation of if condition. Make sure the if statement starts …" at bounding box center [222, 118] width 353 height 73
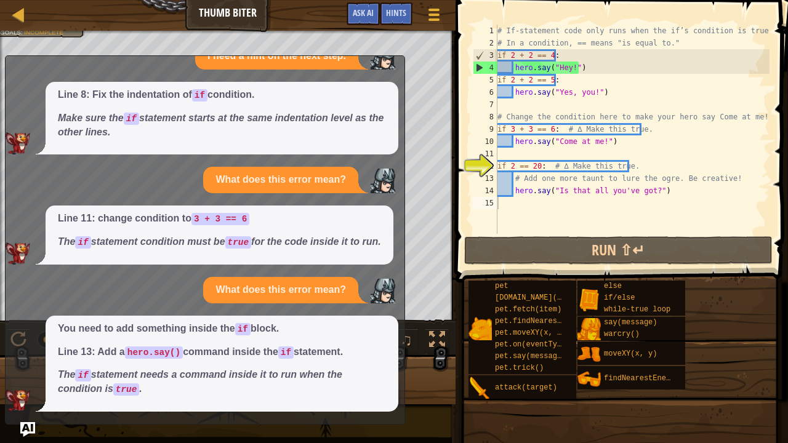
drag, startPoint x: 388, startPoint y: 66, endPoint x: 228, endPoint y: 185, distance: 198.4
click at [231, 199] on div "I need a hint on the next step. Line 8: Fix the indentation of if condition. Ma…" at bounding box center [202, 227] width 393 height 369
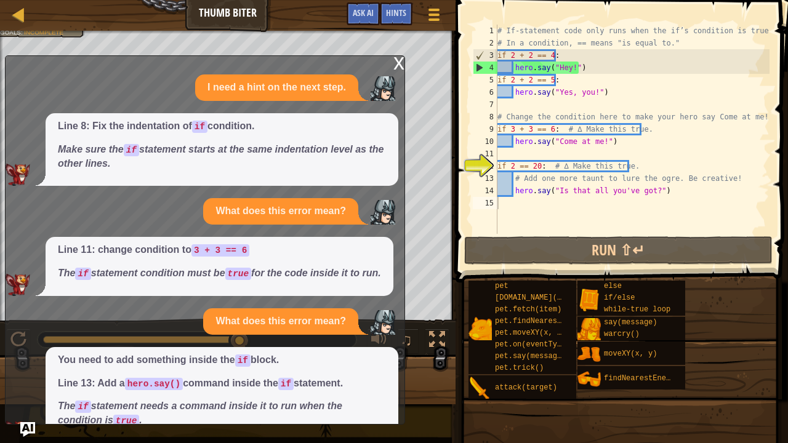
click at [402, 65] on div "x" at bounding box center [398, 62] width 11 height 12
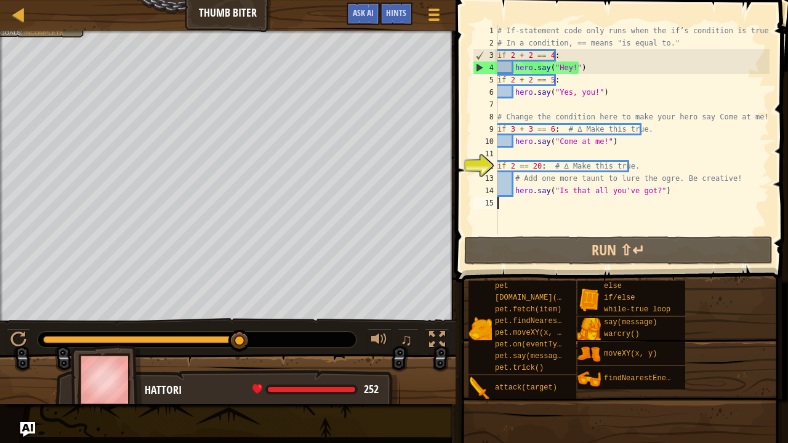
click at [651, 206] on div "# If-statement code only runs when the if’s condition is true. # In a condition…" at bounding box center [632, 142] width 274 height 234
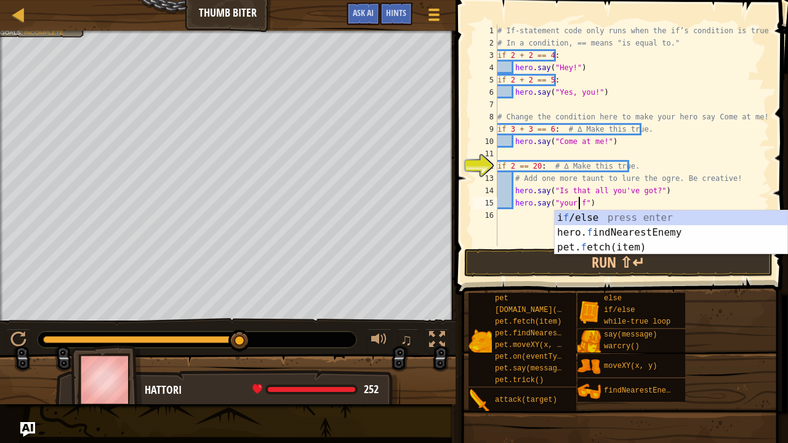
scroll to position [6, 7]
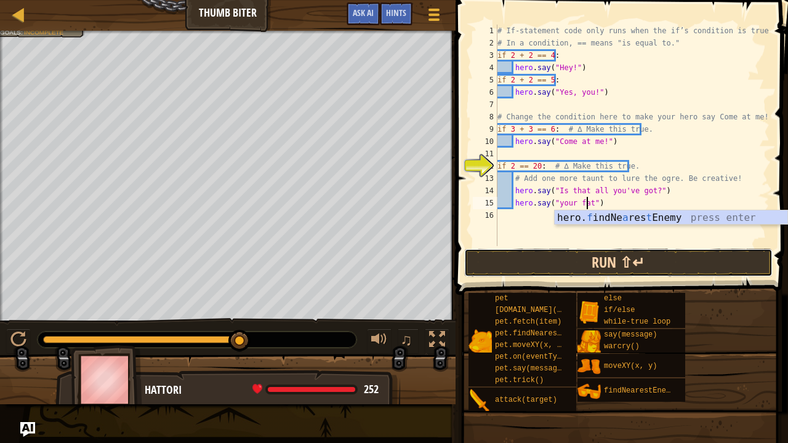
click at [635, 266] on button "Run ⇧↵" at bounding box center [618, 263] width 308 height 28
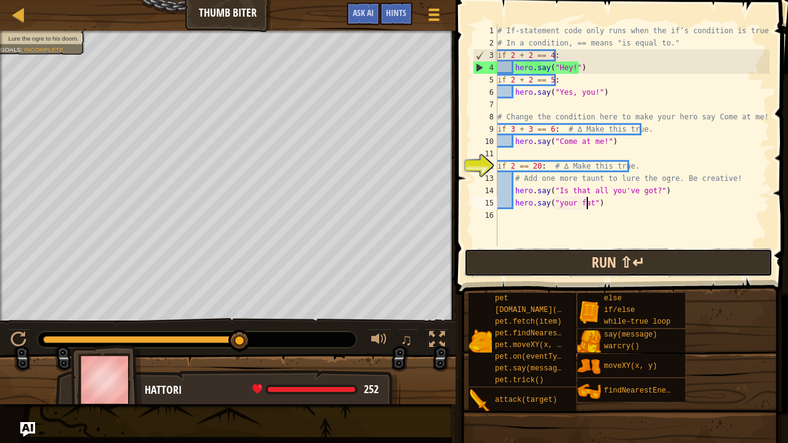
click at [613, 255] on button "Run ⇧↵" at bounding box center [618, 263] width 308 height 28
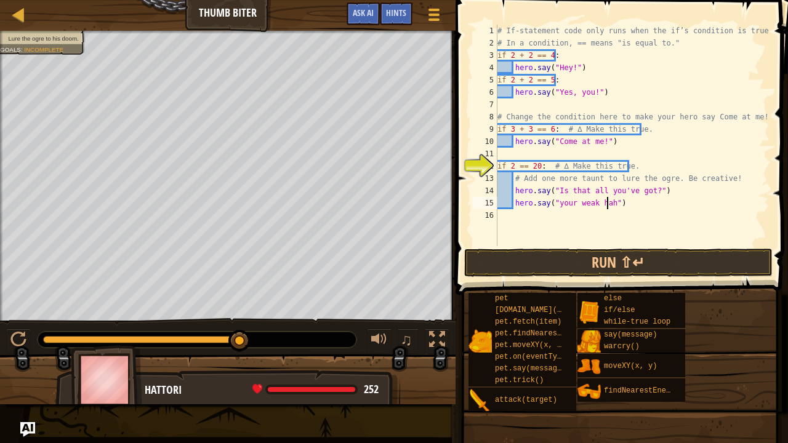
scroll to position [6, 9]
click at [617, 278] on span at bounding box center [623, 129] width 342 height 331
click at [625, 266] on button "Run ⇧↵" at bounding box center [618, 263] width 308 height 28
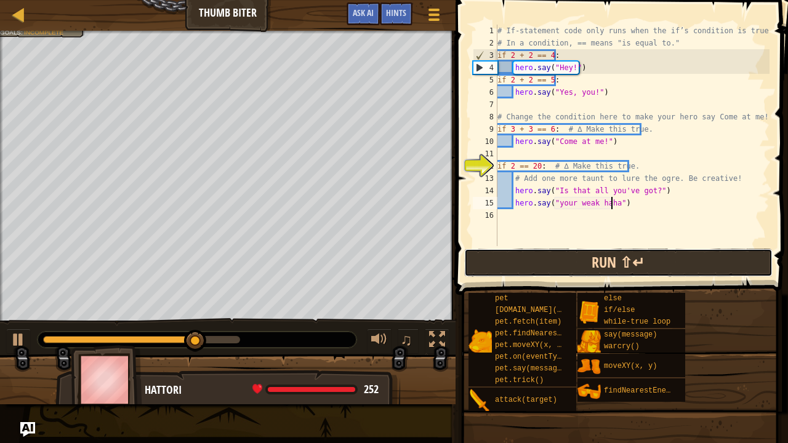
click at [627, 268] on button "Run ⇧↵" at bounding box center [618, 263] width 308 height 28
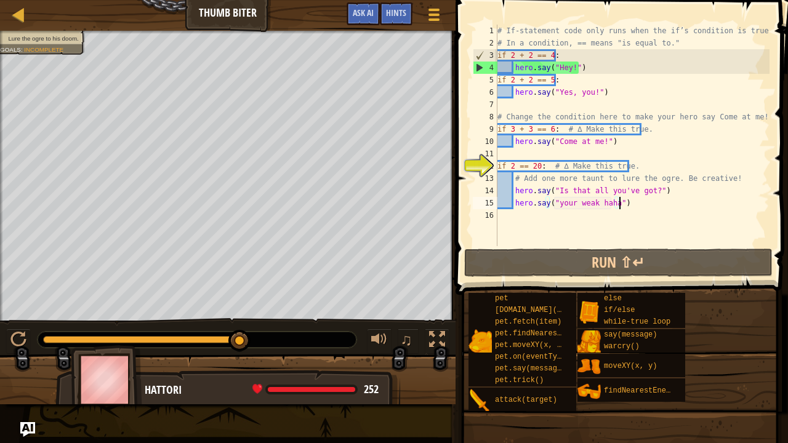
click at [619, 202] on div "# If-statement code only runs when the if’s condition is true. # In a condition…" at bounding box center [632, 148] width 274 height 246
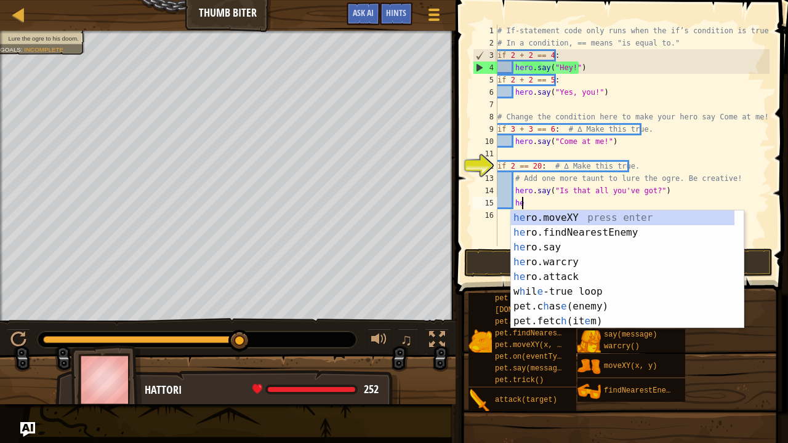
type textarea "h"
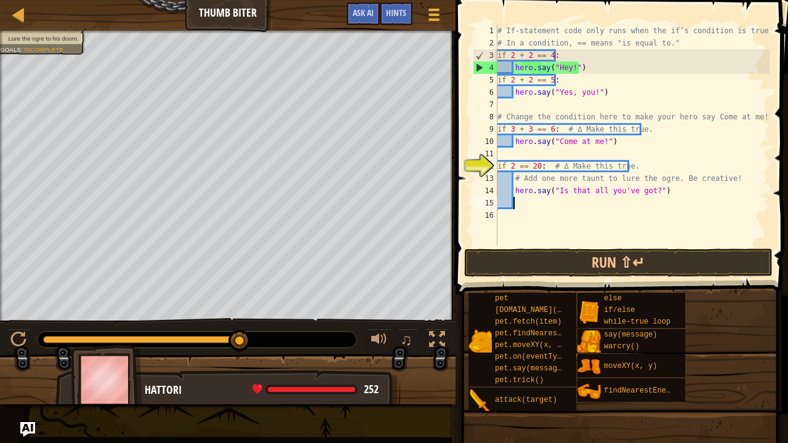
scroll to position [6, 0]
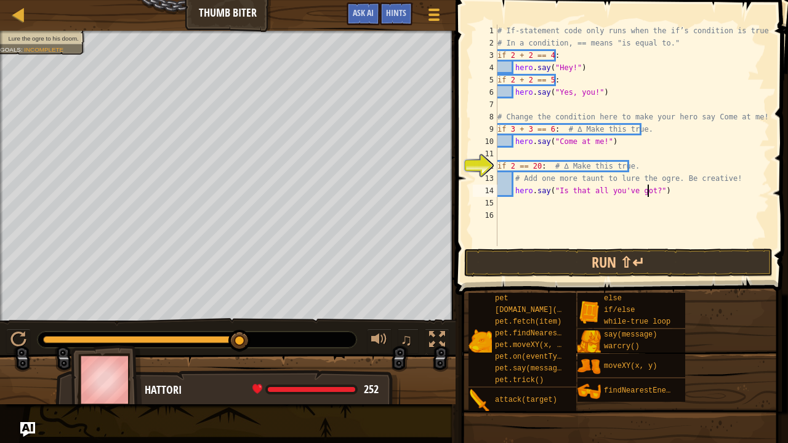
click at [647, 189] on div "# If-statement code only runs when the if’s condition is true. # In a condition…" at bounding box center [632, 148] width 274 height 246
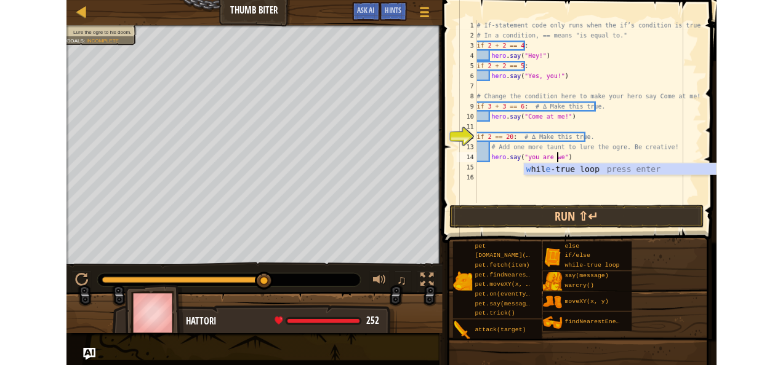
scroll to position [6, 9]
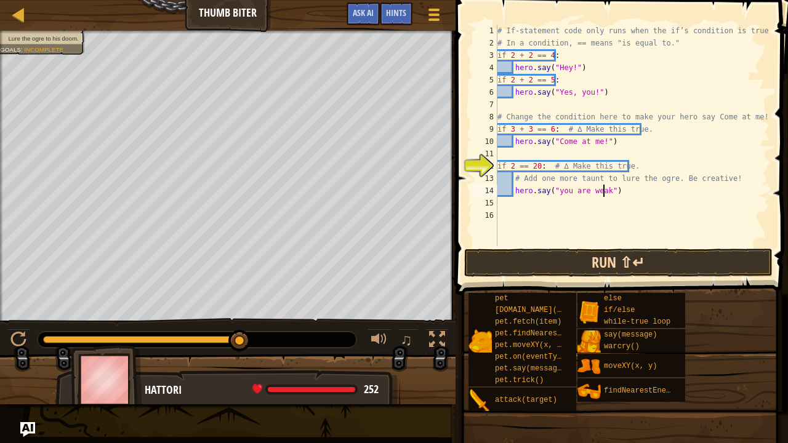
type textarea "hero.say("you are weak")"
click at [655, 251] on button "Run ⇧↵" at bounding box center [618, 263] width 308 height 28
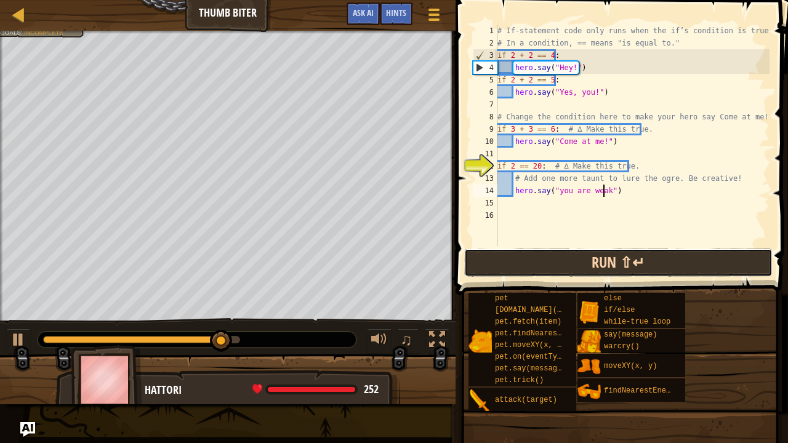
click at [655, 251] on button "Run ⇧↵" at bounding box center [618, 263] width 308 height 28
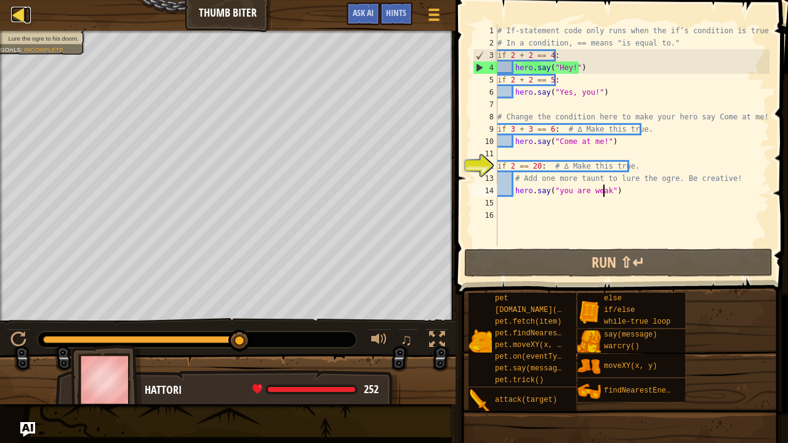
click at [15, 10] on div at bounding box center [18, 14] width 15 height 15
